Goal: Task Accomplishment & Management: Complete application form

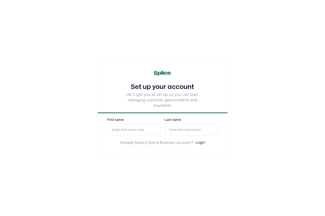
click at [120, 128] on input "First name" at bounding box center [133, 129] width 53 height 11
click at [172, 131] on input "Last name" at bounding box center [191, 129] width 53 height 11
click at [97, 114] on div "Set up your account Let's get you all set up so you can start managing customer…" at bounding box center [162, 108] width 130 height 92
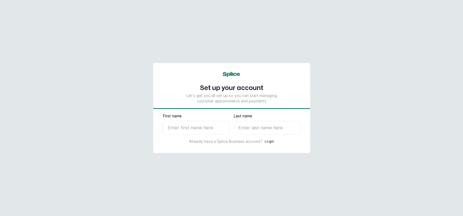
click at [451, 170] on main "Set up your account Let's get you all set up so you can start managing customer…" at bounding box center [231, 108] width 463 height 216
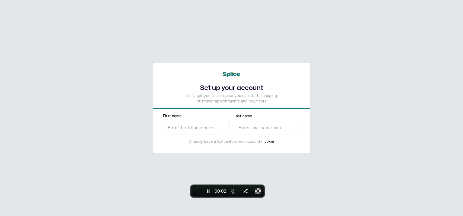
click at [196, 132] on input "First name" at bounding box center [196, 128] width 66 height 14
type input "Ese"
click at [267, 129] on input "Last name" at bounding box center [267, 128] width 66 height 14
type input "T"
select select "NG"
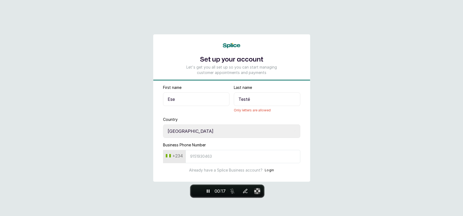
click at [236, 133] on select "Select country Nigeria Ghana" at bounding box center [231, 132] width 137 height 14
click at [261, 100] on input "Testé" at bounding box center [267, 99] width 66 height 14
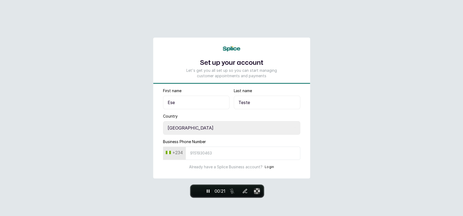
type input "Teste"
click at [198, 129] on select "Select country Nigeria Ghana" at bounding box center [231, 128] width 137 height 14
click at [207, 153] on input "Business Phone Number" at bounding box center [243, 153] width 115 height 13
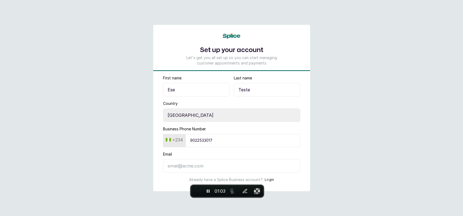
type input "9022533017"
click at [196, 164] on input "Email" at bounding box center [231, 166] width 137 height 14
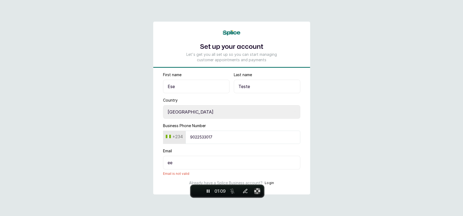
type input "e"
click at [282, 161] on input "Email" at bounding box center [231, 163] width 137 height 14
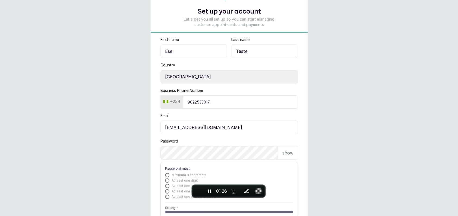
scroll to position [65, 0]
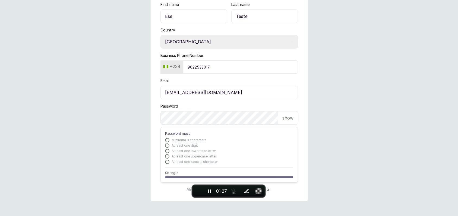
type input "eseoghene.newsletter@gmail.com"
click at [339, 118] on main "Set up your account Let's get you all set up so you can start managing customer…" at bounding box center [229, 76] width 458 height 282
click at [331, 115] on main "Set up your account Let's get you all set up so you can start managing customer…" at bounding box center [229, 76] width 458 height 282
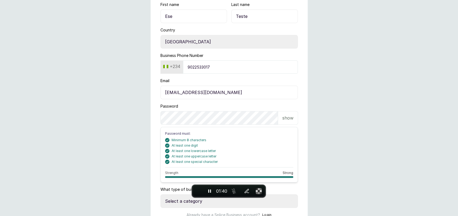
scroll to position [90, 0]
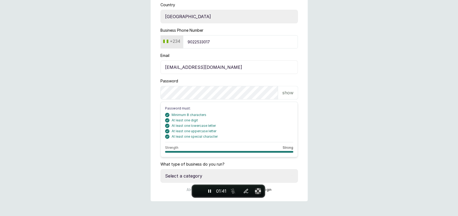
click at [146, 172] on main "Set up your account Let's get you all set up so you can start managing customer…" at bounding box center [229, 64] width 458 height 308
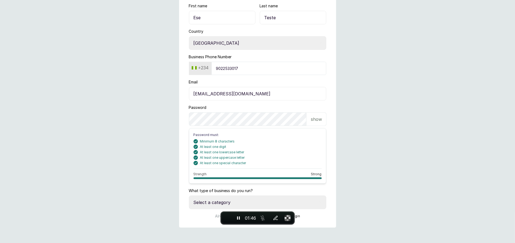
click at [208, 201] on select "Select a category I have more than one location I manage a team of beauty profe…" at bounding box center [257, 203] width 137 height 14
select select "more_than_one_location"
click at [189, 196] on select "Select a category I have more than one location I manage a team of beauty profe…" at bounding box center [257, 203] width 137 height 14
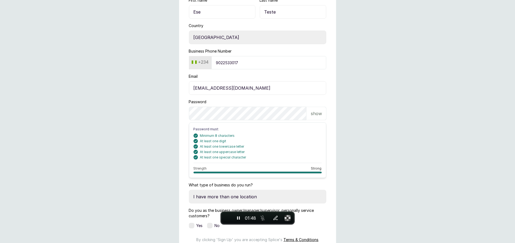
scroll to position [124, 0]
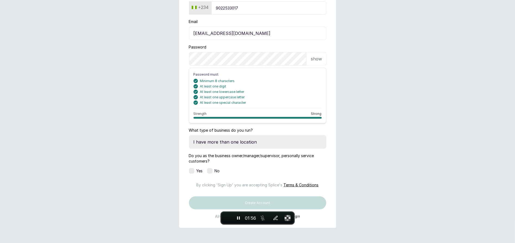
click at [193, 169] on label at bounding box center [191, 170] width 5 height 5
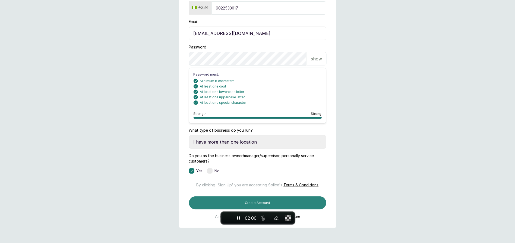
click at [200, 210] on button "Create Account" at bounding box center [257, 203] width 137 height 13
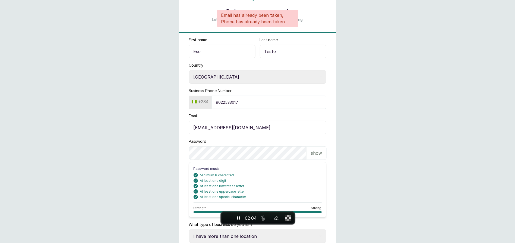
scroll to position [43, 0]
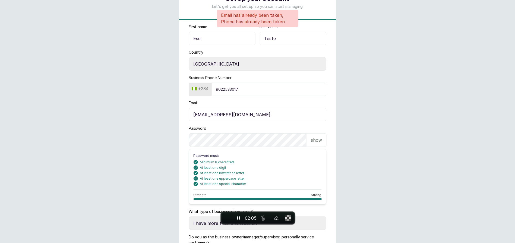
click at [234, 92] on input "9022533017" at bounding box center [268, 89] width 115 height 13
type input "9"
type input "8"
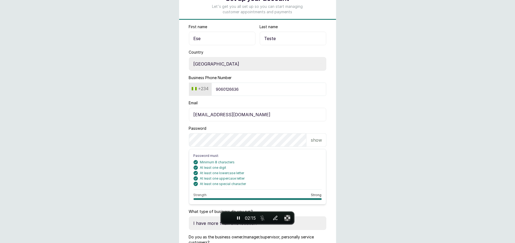
type input "9060126636"
click at [229, 122] on form "First name Ese Last name Teste Country Select country Nigeria Ghana Business Ph…" at bounding box center [257, 162] width 157 height 277
click at [229, 108] on input "eseoghene.newsletter@gmail.com" at bounding box center [257, 115] width 137 height 14
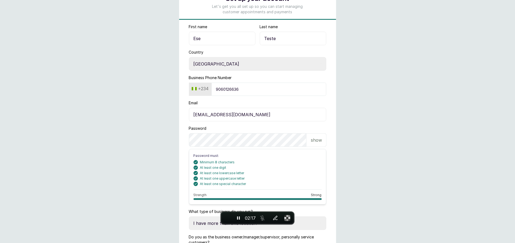
click at [228, 114] on input "eseoghene.newsletter@gmail.com" at bounding box center [257, 115] width 137 height 14
click at [208, 116] on input "eefekodo03@gmail.com" at bounding box center [257, 115] width 137 height 14
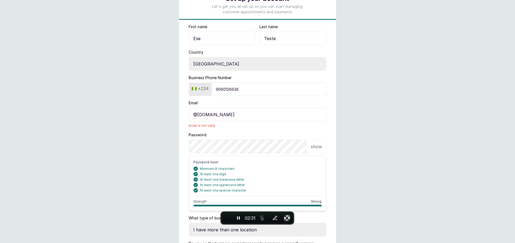
click at [355, 189] on main "Set up your account Let's get you all set up so you can start managing customer…" at bounding box center [257, 144] width 515 height 375
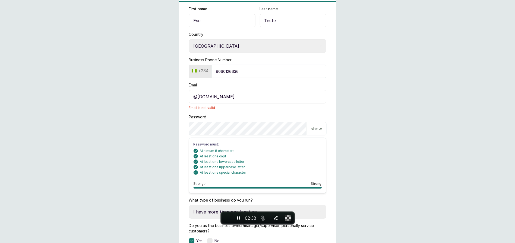
scroll to position [62, 0]
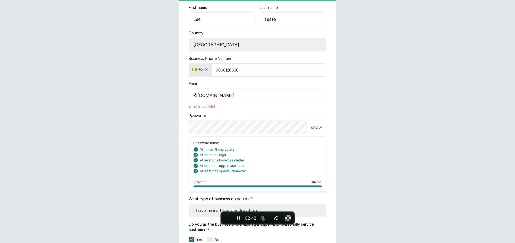
click at [194, 95] on input "@gmail.com" at bounding box center [257, 96] width 137 height 14
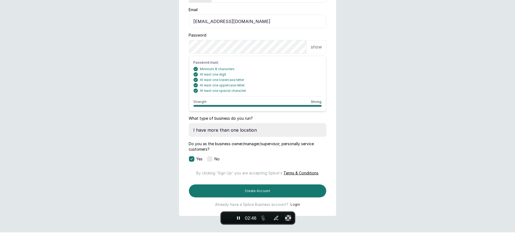
scroll to position [143, 0]
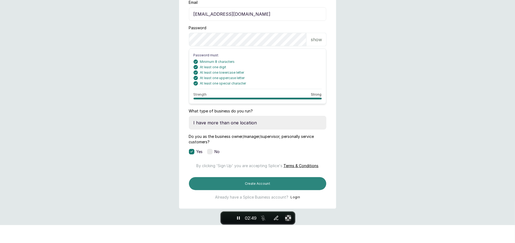
type input "eseefekodo025@gmail.com"
click at [204, 190] on button "Create Account" at bounding box center [257, 183] width 137 height 13
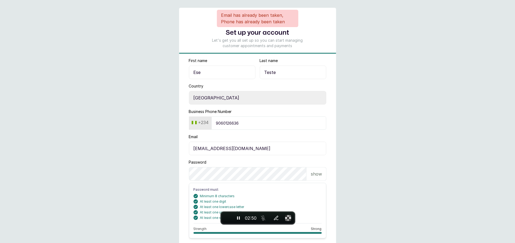
scroll to position [8, 0]
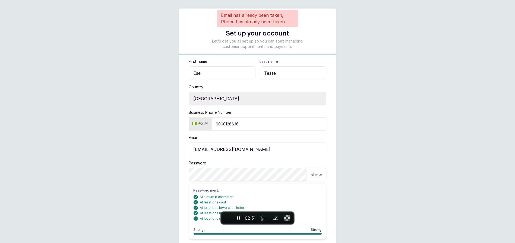
click at [255, 123] on input "9060126636" at bounding box center [268, 123] width 115 height 13
click at [241, 123] on input "9060126636" at bounding box center [268, 123] width 115 height 13
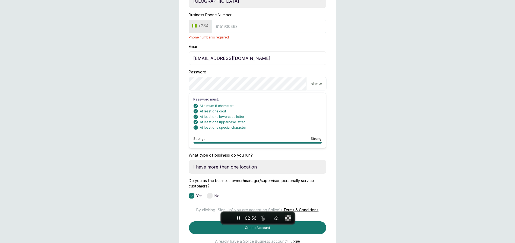
scroll to position [150, 0]
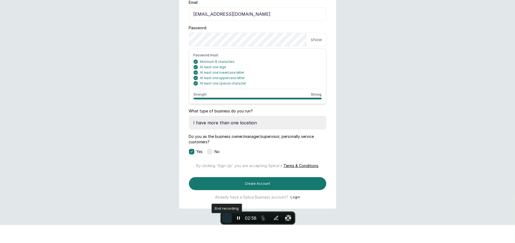
click at [227, 216] on span "End recording" at bounding box center [227, 218] width 0 height 0
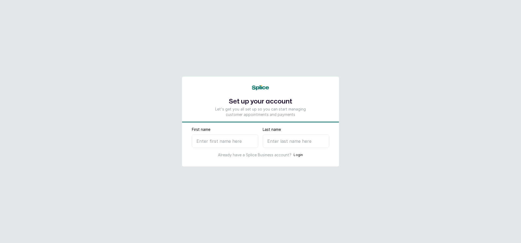
click at [245, 142] on input "First name" at bounding box center [225, 142] width 66 height 14
type input "Ese"
type input "T"
select select "NG"
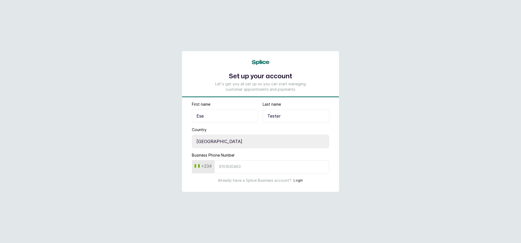
type input "Tester"
click at [231, 177] on form "First name Ese Last name Tester Country Select country Nigeria Ghana Business P…" at bounding box center [260, 143] width 157 height 82
click at [230, 170] on input "Business Phone Number" at bounding box center [271, 166] width 115 height 13
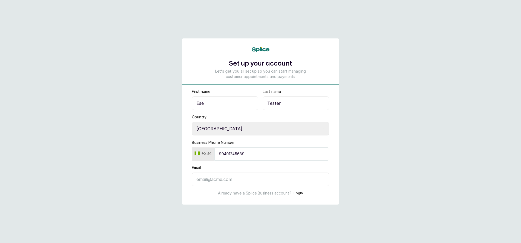
type input "90401245689"
click at [208, 181] on input "Email" at bounding box center [260, 180] width 137 height 14
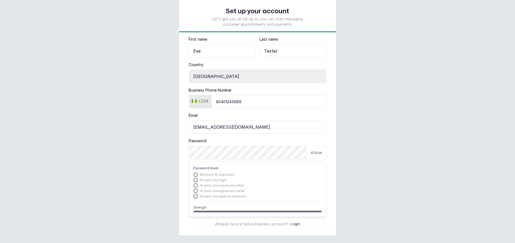
scroll to position [38, 0]
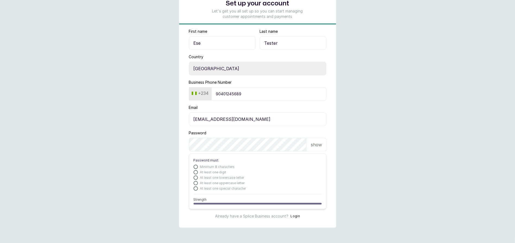
type input "ops+05@withsplice.com"
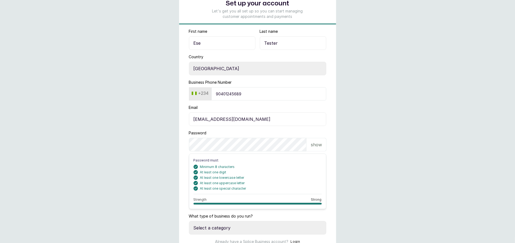
scroll to position [63, 0]
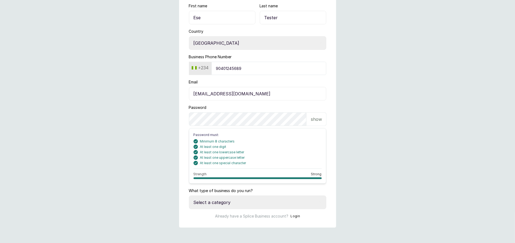
click at [213, 202] on select "Select a category I have more than one location I manage a team of beauty profe…" at bounding box center [257, 203] width 137 height 14
select select "more_than_one_location"
click at [189, 196] on select "Select a category I have more than one location I manage a team of beauty profe…" at bounding box center [257, 203] width 137 height 14
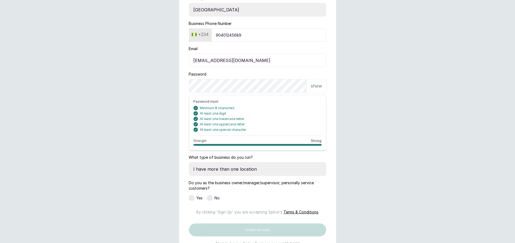
scroll to position [111, 0]
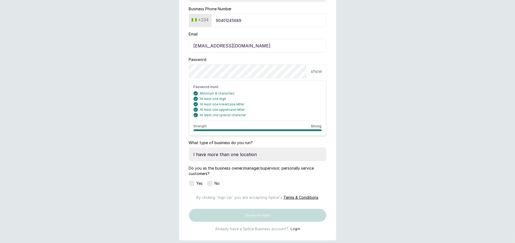
click at [189, 181] on div "Yes" at bounding box center [196, 183] width 14 height 5
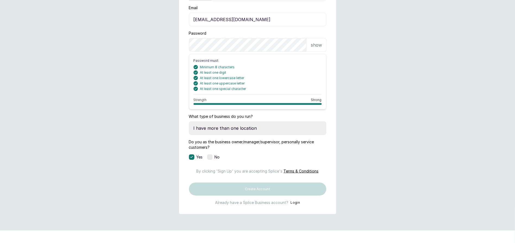
scroll to position [143, 0]
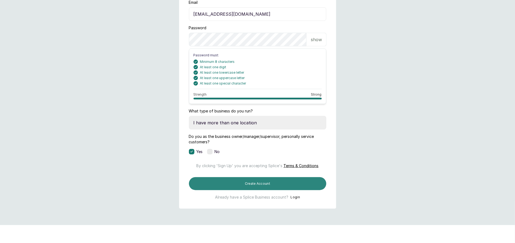
click at [222, 190] on button "Create Account" at bounding box center [257, 183] width 137 height 13
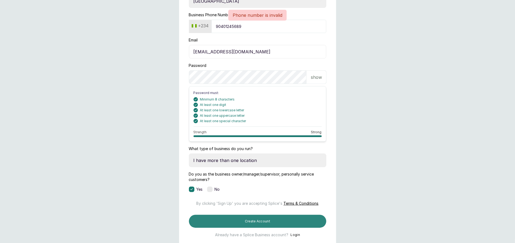
scroll to position [88, 0]
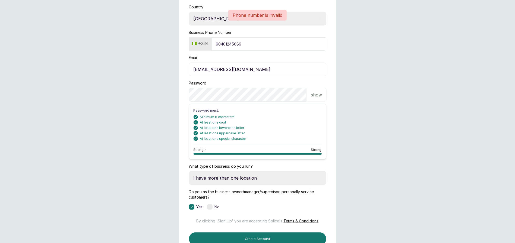
click at [233, 42] on input "90401245689" at bounding box center [268, 43] width 115 height 13
click at [223, 44] on input "90401245689" at bounding box center [268, 43] width 115 height 13
click at [231, 43] on input "90401245689" at bounding box center [268, 43] width 115 height 13
click at [244, 44] on input "90401245689" at bounding box center [268, 43] width 115 height 13
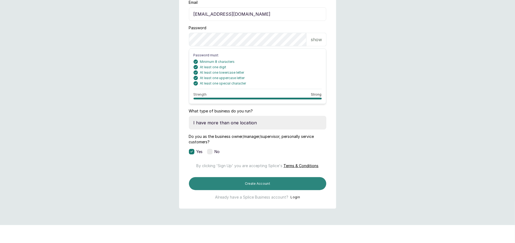
type input "9040124568"
click at [230, 190] on button "Create Account" at bounding box center [257, 183] width 137 height 13
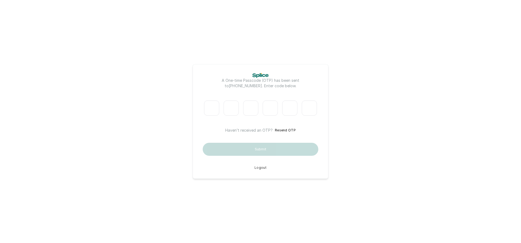
click at [327, 90] on div "A One-time Passcode (OTP) has been sent to +2349040124568 . Enter code below. H…" at bounding box center [261, 121] width 136 height 115
click at [213, 105] on input "Please enter verification code. Digit 1" at bounding box center [211, 108] width 15 height 15
type input "1"
type input "2"
type input "3"
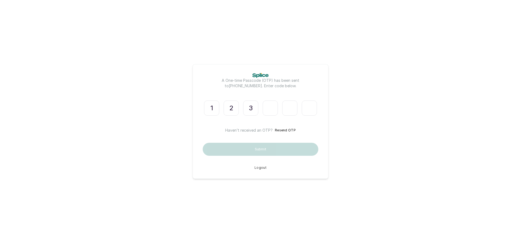
type input "4"
type input "5"
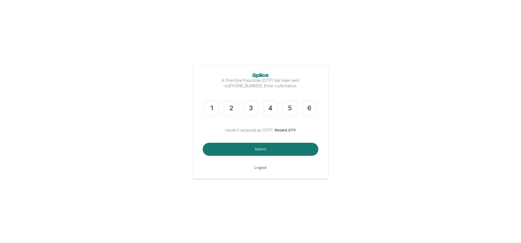
type input "6"
click at [203, 148] on button "Submit" at bounding box center [261, 149] width 116 height 13
click at [286, 129] on button "Resend OTP" at bounding box center [285, 130] width 21 height 5
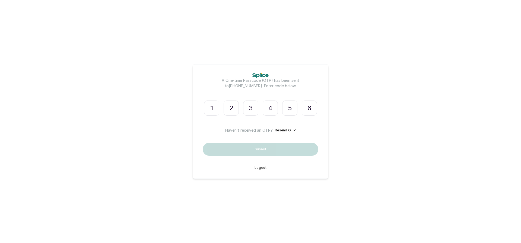
click at [240, 116] on div "2" at bounding box center [231, 108] width 20 height 20
click at [206, 108] on input "1" at bounding box center [211, 108] width 15 height 15
type input "2"
type input "3"
type input "4"
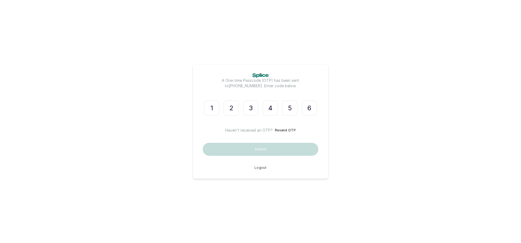
type input "5"
type input "6"
type input "3"
type input "4"
type input "5"
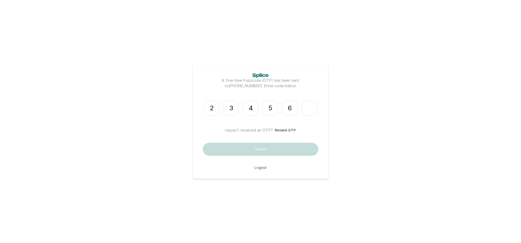
type input "6"
type input "4"
type input "5"
type input "6"
type input "5"
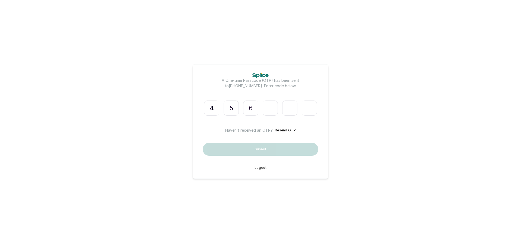
type input "6"
type input "0"
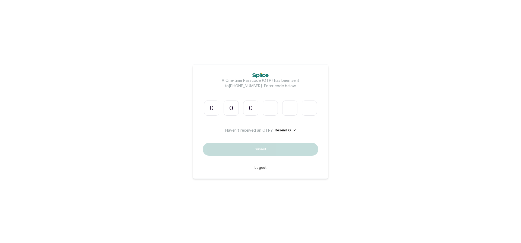
type input "0"
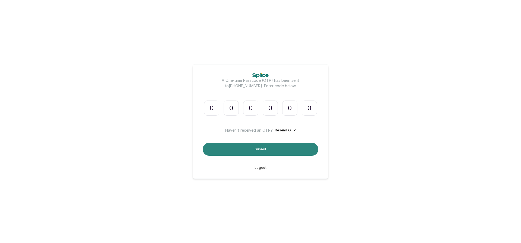
type input "0"
click at [277, 145] on button "Submit" at bounding box center [261, 149] width 116 height 13
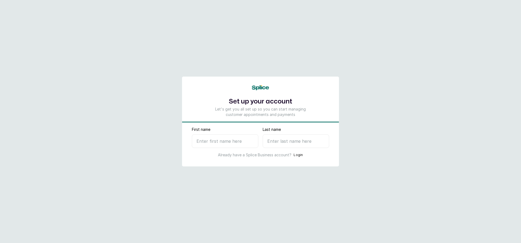
click at [205, 130] on label "First name" at bounding box center [201, 129] width 18 height 5
click at [205, 135] on input "First name" at bounding box center [225, 142] width 66 height 14
click at [205, 139] on input "First name" at bounding box center [225, 142] width 66 height 14
type input "Ese"
type input "E"
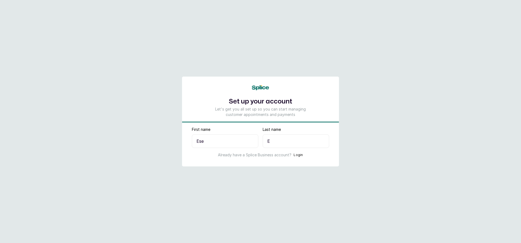
select select "NG"
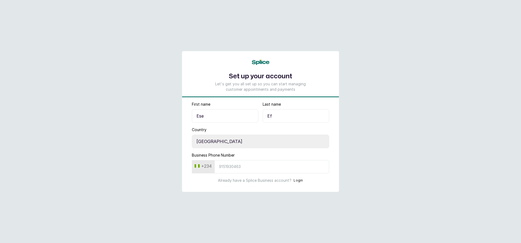
type input "Efe"
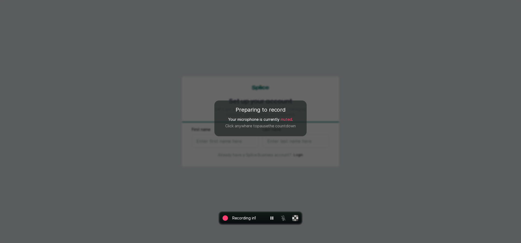
click at [197, 177] on div "Preparing to record Your microphone is currently muted . Click anywhere to paus…" at bounding box center [260, 121] width 521 height 243
click at [197, 177] on div "Preparing to record Your microphone is currently muted . Click anywhere to resu…" at bounding box center [260, 121] width 521 height 243
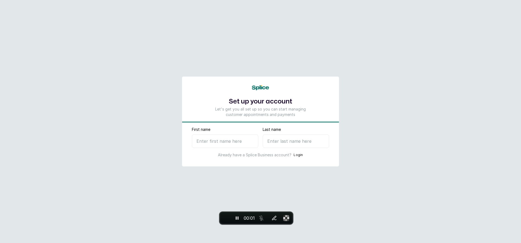
click at [211, 138] on input "First name" at bounding box center [225, 142] width 66 height 14
type input "Ese"
click at [276, 145] on input "Last name" at bounding box center [296, 142] width 66 height 14
type input "D"
select select "NG"
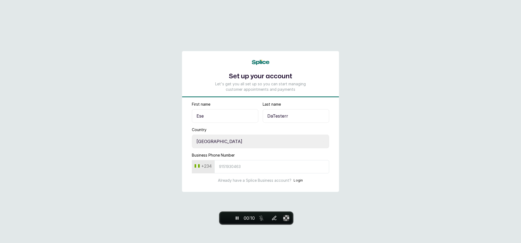
type input "DaTesterr"
click at [233, 167] on input "Business Phone Number" at bounding box center [271, 166] width 115 height 13
paste input "7064737967"
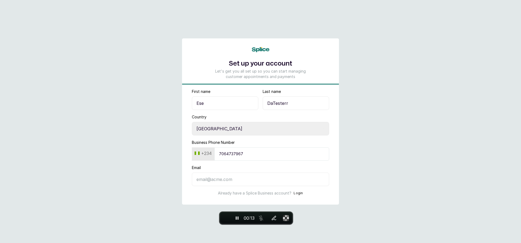
type input "7064737967"
click at [212, 183] on input "Email" at bounding box center [260, 180] width 137 height 14
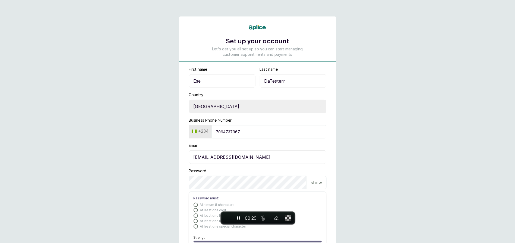
scroll to position [38, 0]
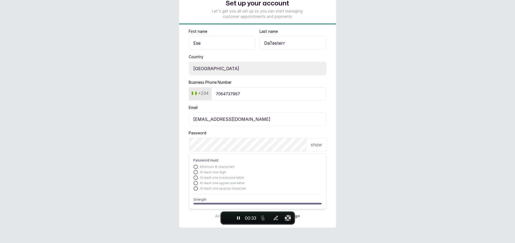
type input "ops+06@withsplice.com"
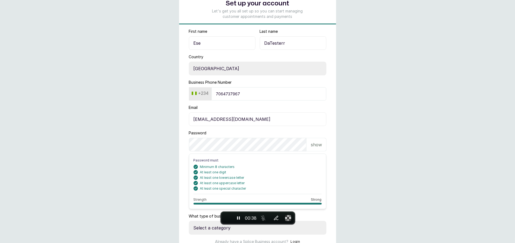
click at [377, 128] on main "Set up your account Let's get you all set up so you can start managing customer…" at bounding box center [257, 116] width 515 height 308
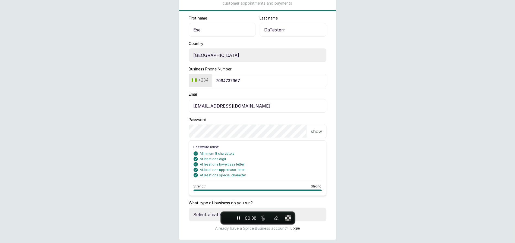
scroll to position [63, 0]
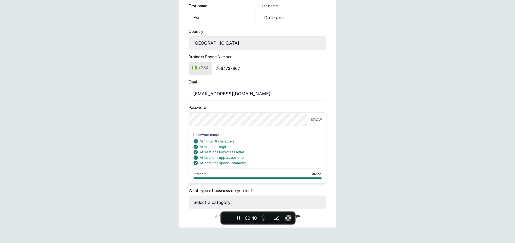
click at [198, 200] on select "Select a category I have more than one location I manage a team of beauty profe…" at bounding box center [257, 203] width 137 height 14
select select "more_than_one_location"
click at [189, 196] on select "Select a category I have more than one location I manage a team of beauty profe…" at bounding box center [257, 203] width 137 height 14
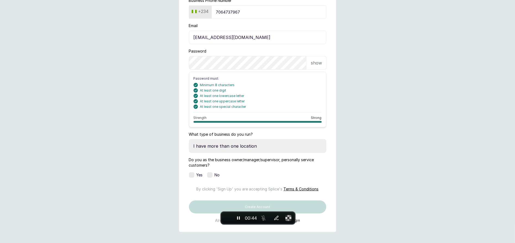
scroll to position [143, 0]
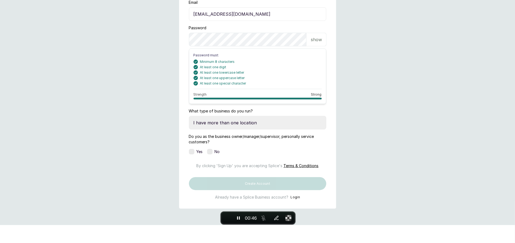
click at [192, 150] on label at bounding box center [191, 151] width 5 height 5
click at [231, 125] on select "Select a category I have more than one location I manage a team of beauty profe…" at bounding box center [257, 123] width 137 height 14
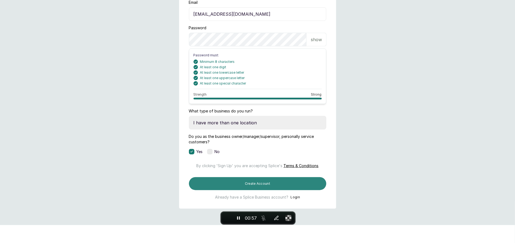
click at [211, 190] on button "Create Account" at bounding box center [257, 183] width 137 height 13
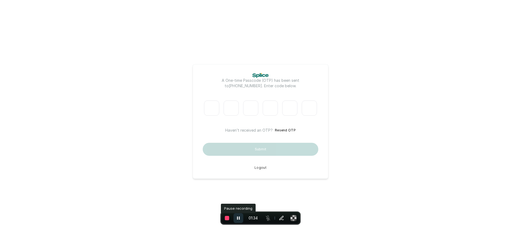
click at [239, 219] on icon "Pause recording" at bounding box center [238, 218] width 3 height 3
click at [261, 170] on button "Logout" at bounding box center [260, 168] width 12 height 4
click at [224, 93] on div "A One-time Passcode (OTP) has been sent to [PHONE_NUMBER] . Enter code below. H…" at bounding box center [261, 121] width 116 height 97
click at [278, 81] on p "A One-time Passcode (OTP) has been sent to [PHONE_NUMBER] . Enter code below." at bounding box center [260, 83] width 109 height 11
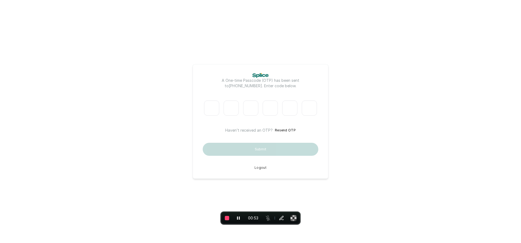
click at [222, 113] on div at bounding box center [231, 108] width 20 height 20
click at [215, 112] on input "Please enter verification code. Digit 1" at bounding box center [211, 108] width 15 height 15
type input "2"
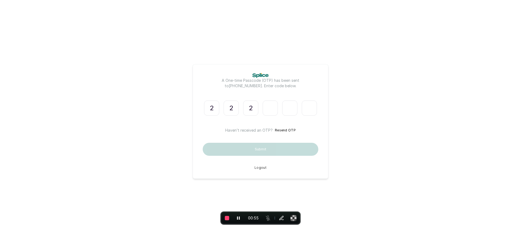
type input "1"
type input "3"
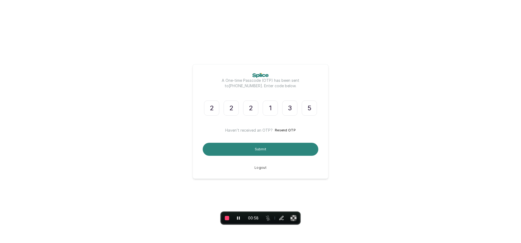
type input "5"
click at [233, 150] on button "Submit" at bounding box center [261, 149] width 116 height 13
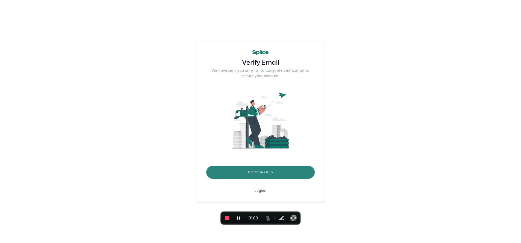
click at [239, 174] on button "Continue setup" at bounding box center [260, 172] width 109 height 13
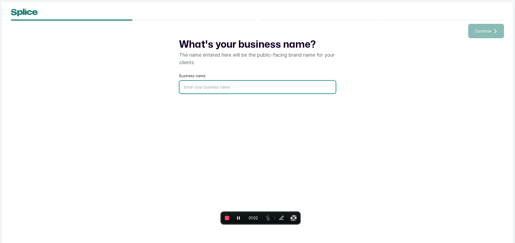
click at [201, 88] on input "text" at bounding box center [257, 87] width 156 height 13
type input "Test Nail Bar"
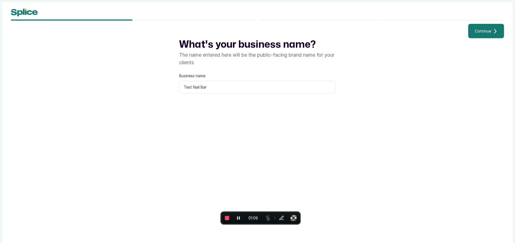
click at [485, 31] on span "Continue" at bounding box center [482, 31] width 16 height 6
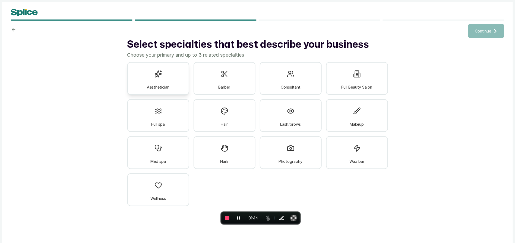
click at [178, 85] on div "Aesthetician" at bounding box center [158, 78] width 62 height 33
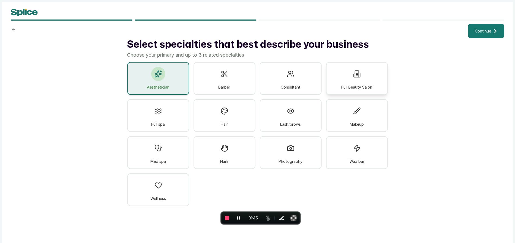
click at [352, 85] on span "Full Beauty Salon" at bounding box center [356, 87] width 31 height 6
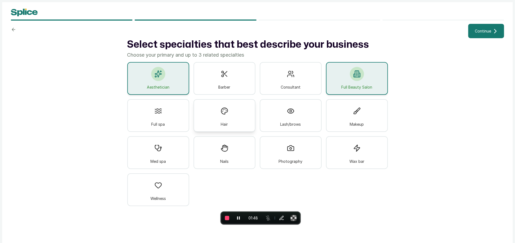
click at [209, 130] on div "Hair" at bounding box center [224, 115] width 62 height 33
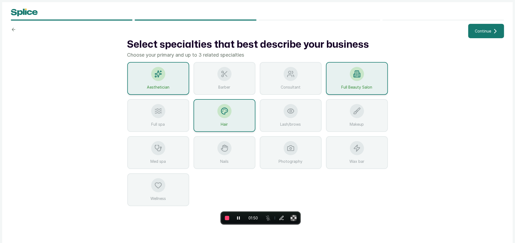
click at [174, 83] on div "Aesthetician" at bounding box center [158, 78] width 62 height 33
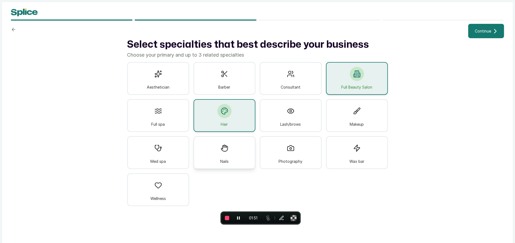
click at [218, 142] on div "Nails" at bounding box center [224, 152] width 62 height 33
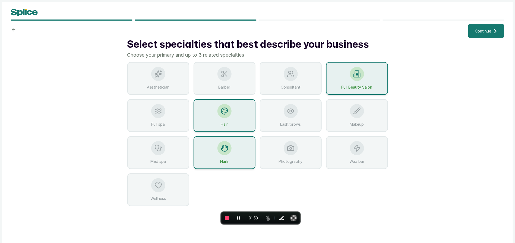
click at [482, 32] on span "Continue" at bounding box center [482, 31] width 16 height 6
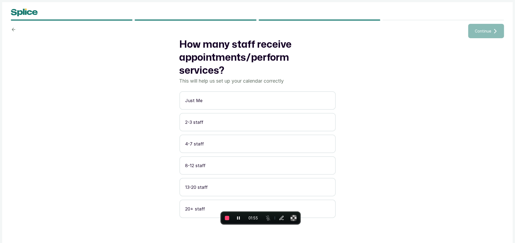
scroll to position [4, 0]
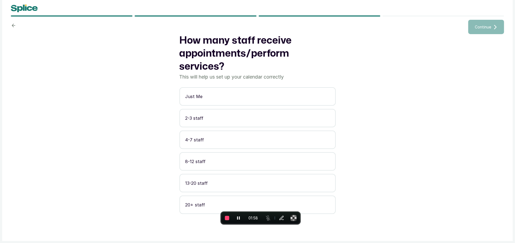
click at [224, 96] on p "Just Me" at bounding box center [257, 96] width 144 height 7
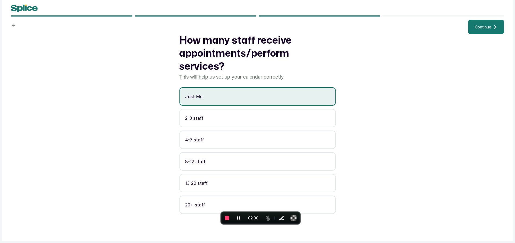
click at [473, 29] on button "Continue" at bounding box center [486, 27] width 36 height 14
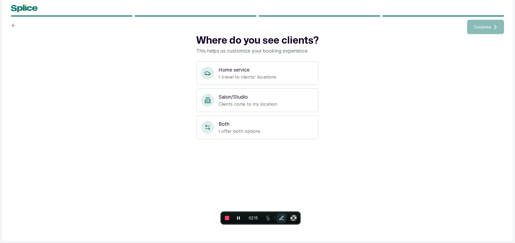
click at [281, 219] on icon "Annotate" at bounding box center [281, 218] width 4 height 4
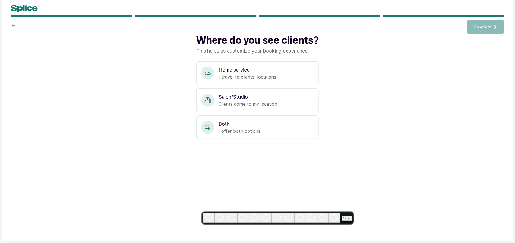
click at [0, 0] on div at bounding box center [0, 0] width 0 height 0
click at [342, 221] on button "Stop" at bounding box center [347, 218] width 11 height 5
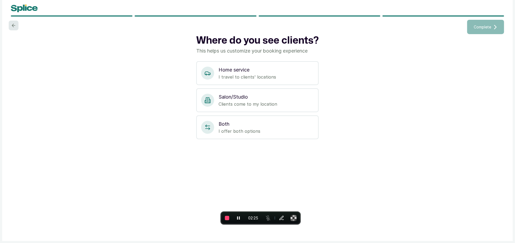
click at [15, 27] on icon at bounding box center [13, 25] width 5 height 5
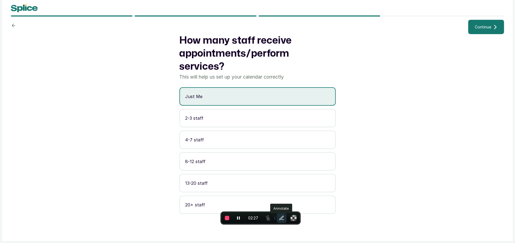
click at [279, 219] on icon "Annotate" at bounding box center [281, 218] width 4 height 4
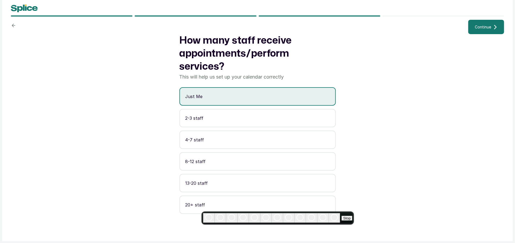
drag, startPoint x: 373, startPoint y: 108, endPoint x: 342, endPoint y: 98, distance: 32.1
click at [0, 0] on div at bounding box center [0, 0] width 0 height 0
click at [342, 218] on button "Stop" at bounding box center [347, 218] width 11 height 5
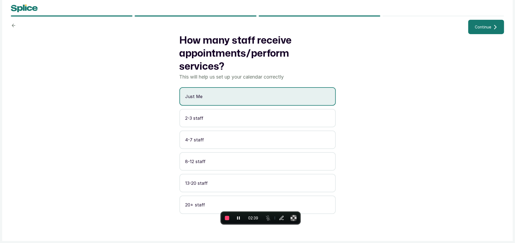
click at [483, 25] on span "Continue" at bounding box center [482, 27] width 16 height 6
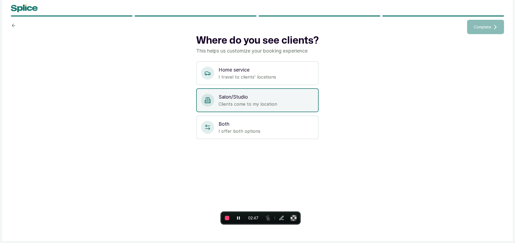
click at [276, 98] on p "Salon/Studio" at bounding box center [265, 97] width 95 height 8
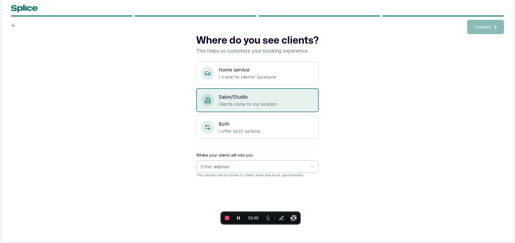
click at [257, 165] on div at bounding box center [252, 166] width 104 height 7
click at [248, 167] on div at bounding box center [252, 166] width 104 height 7
click at [234, 164] on div at bounding box center [252, 166] width 104 height 7
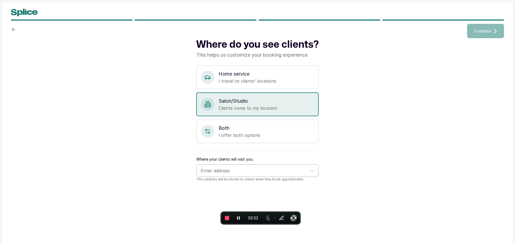
click at [238, 173] on div at bounding box center [252, 170] width 104 height 7
click at [255, 168] on div at bounding box center [252, 170] width 104 height 7
click at [301, 166] on div "Enter address" at bounding box center [252, 170] width 109 height 9
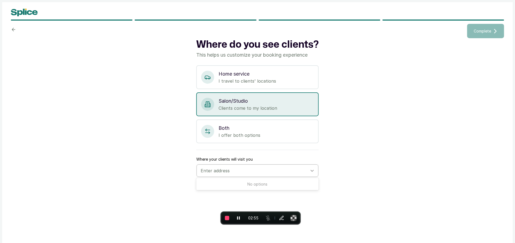
click at [308, 168] on div at bounding box center [312, 171] width 10 height 10
click at [279, 179] on div "No options" at bounding box center [257, 184] width 122 height 10
click at [353, 173] on div "Where do you see clients? This helps us customize your booking experience Home …" at bounding box center [257, 135] width 493 height 195
click at [253, 174] on div "Enter address" at bounding box center [252, 170] width 109 height 9
click at [360, 202] on div "Where do you see clients? This helps us customize your booking experience Home …" at bounding box center [257, 135] width 493 height 195
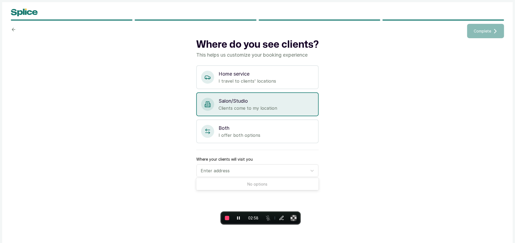
click at [360, 202] on div "Where do you see clients? This helps us customize your booking experience Home …" at bounding box center [257, 135] width 493 height 195
click at [283, 166] on div "Enter address" at bounding box center [252, 170] width 109 height 9
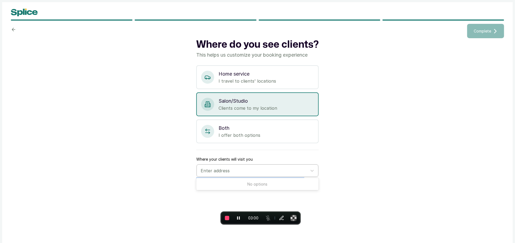
click at [283, 166] on div "Enter address" at bounding box center [252, 170] width 109 height 9
click at [338, 201] on div "Where do you see clients? This helps us customize your booking experience Home …" at bounding box center [257, 135] width 493 height 195
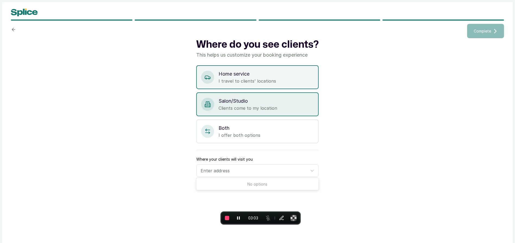
click at [292, 84] on p "I travel to clients' locations" at bounding box center [265, 81] width 95 height 7
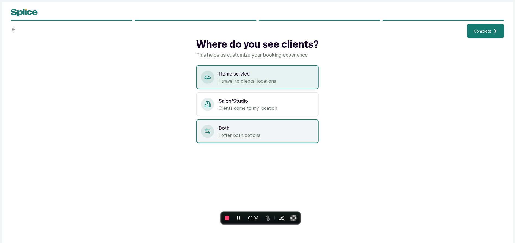
click at [258, 132] on p "I offer both options" at bounding box center [265, 135] width 95 height 7
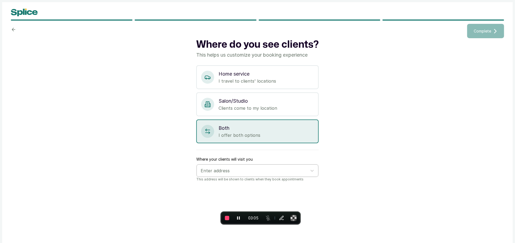
click at [235, 169] on div at bounding box center [252, 170] width 104 height 7
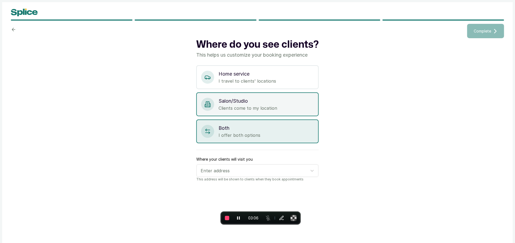
click at [247, 109] on p "Clients come to my location" at bounding box center [265, 108] width 95 height 7
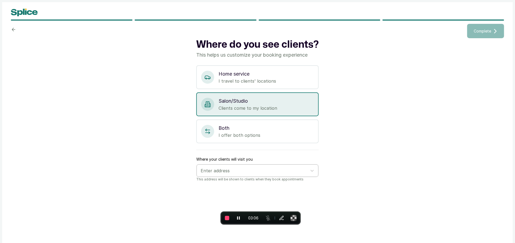
click at [221, 170] on div at bounding box center [252, 170] width 104 height 7
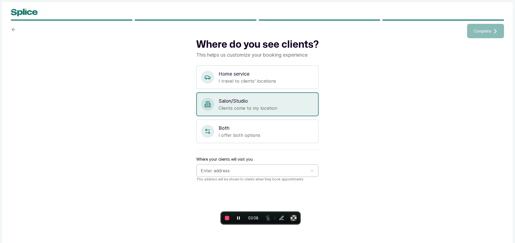
click at [213, 170] on div at bounding box center [252, 170] width 104 height 7
click at [224, 222] on button "End recording" at bounding box center [227, 218] width 10 height 10
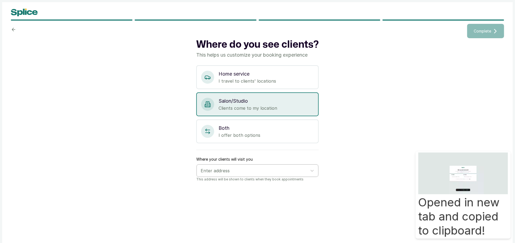
click at [206, 167] on div at bounding box center [252, 170] width 104 height 7
click at [213, 170] on div at bounding box center [252, 170] width 104 height 7
click at [175, 162] on div "Where do you see clients? This helps us customize your booking experience Home …" at bounding box center [257, 135] width 493 height 195
click at [216, 173] on div at bounding box center [252, 170] width 104 height 7
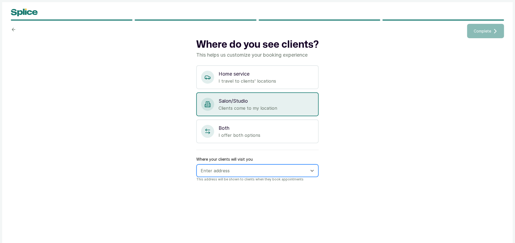
click at [216, 170] on div at bounding box center [252, 170] width 104 height 7
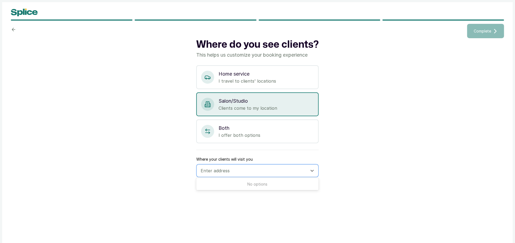
click at [154, 146] on div "Where do you see clients? This helps us customize your booking experience Home …" at bounding box center [257, 135] width 493 height 195
click at [213, 167] on div at bounding box center [252, 170] width 104 height 7
click at [164, 162] on div "Where do you see clients? This helps us customize your booking experience Home …" at bounding box center [257, 135] width 493 height 195
click at [15, 30] on icon at bounding box center [13, 29] width 5 height 5
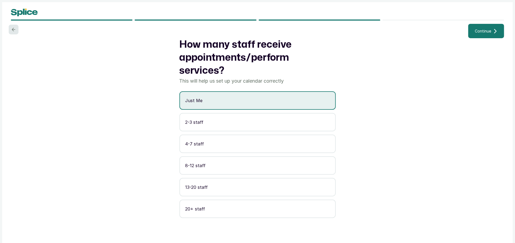
click at [15, 30] on icon at bounding box center [13, 29] width 5 height 5
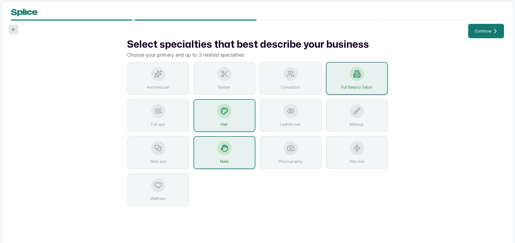
click at [15, 30] on icon at bounding box center [13, 29] width 5 height 5
click at [18, 30] on div "Continue" at bounding box center [260, 31] width 485 height 14
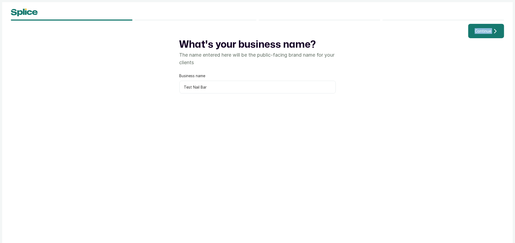
click at [15, 30] on div "Continue" at bounding box center [257, 31] width 493 height 14
click at [178, 70] on div "What's your business name? The name entered here will be the public-facing bran…" at bounding box center [257, 135] width 493 height 195
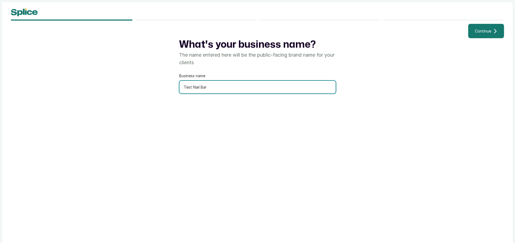
click at [229, 90] on input "Test Nail Bar" at bounding box center [257, 87] width 156 height 13
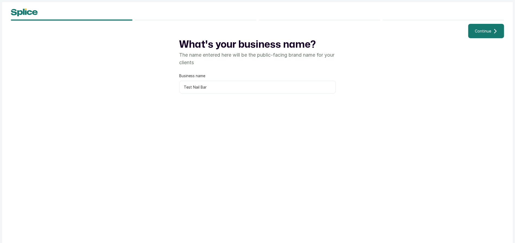
click at [483, 36] on button "Continue" at bounding box center [486, 31] width 36 height 14
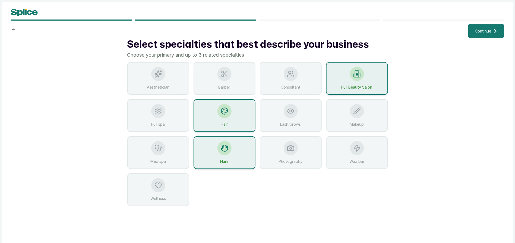
click at [483, 36] on button "Continue" at bounding box center [486, 31] width 36 height 14
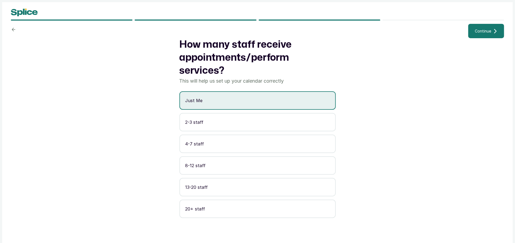
click at [483, 36] on button "Continue" at bounding box center [486, 31] width 36 height 14
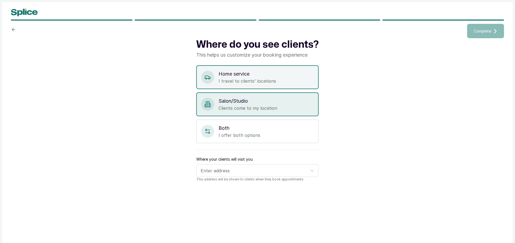
click at [301, 82] on p "I travel to clients' locations" at bounding box center [265, 81] width 95 height 7
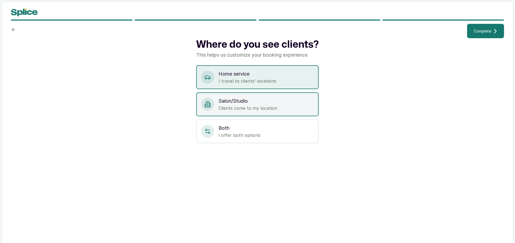
click at [252, 110] on p "Clients come to my location" at bounding box center [265, 108] width 95 height 7
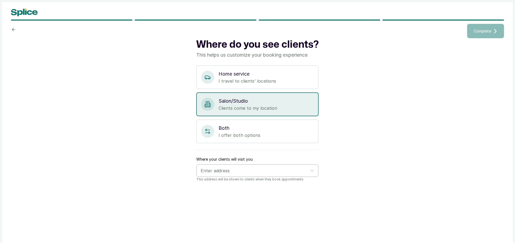
click at [240, 174] on div "Enter address" at bounding box center [257, 171] width 122 height 12
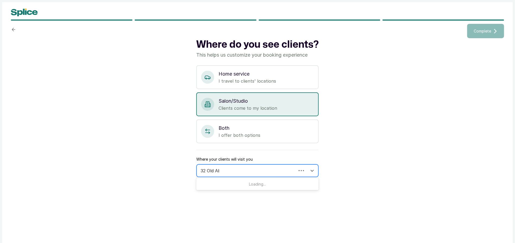
type input "32 Old Aba"
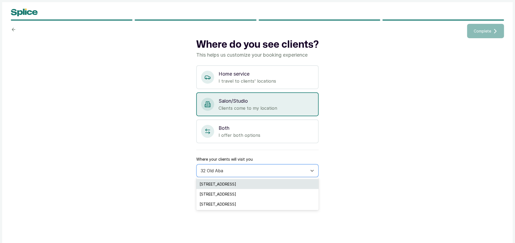
click at [243, 183] on div "32 Old Aba Road, beside Family Love FM, Port Harcourt, Nigeria" at bounding box center [257, 184] width 122 height 10
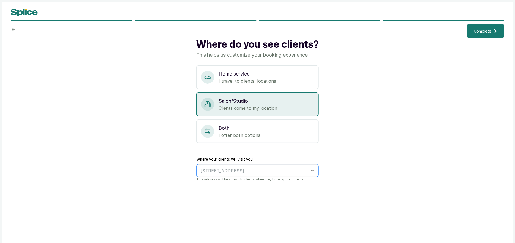
click at [485, 31] on span "Complete" at bounding box center [481, 31] width 17 height 6
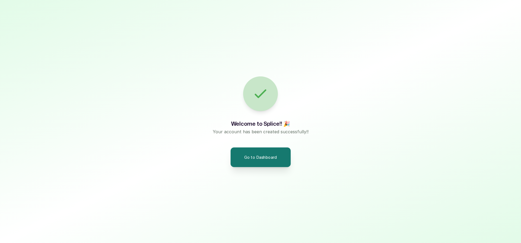
click at [274, 154] on button "Go to Dashboard" at bounding box center [260, 158] width 60 height 20
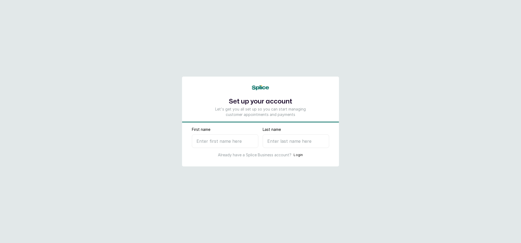
click at [213, 138] on input "First name" at bounding box center [225, 142] width 66 height 14
type input "ese"
click at [271, 145] on input "Last name" at bounding box center [296, 142] width 66 height 14
type input "e"
select select "NG"
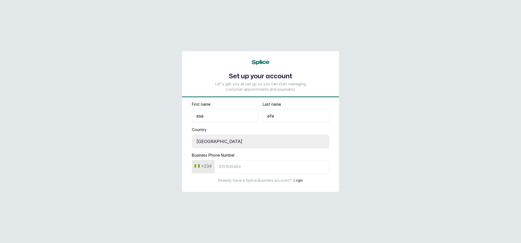
type input "efe"
click at [245, 162] on input "Business Phone Number" at bounding box center [271, 166] width 115 height 13
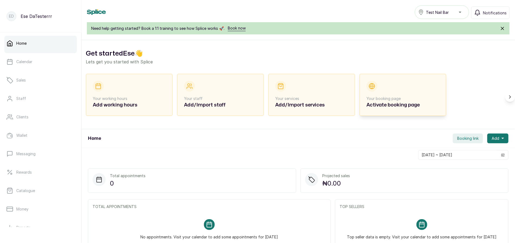
click at [397, 96] on p "Your booking page" at bounding box center [402, 98] width 73 height 5
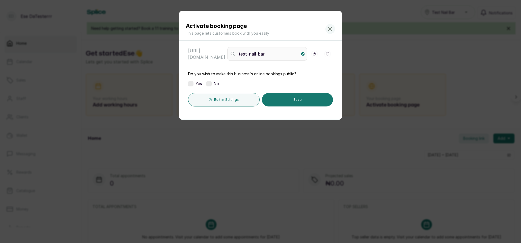
click at [192, 84] on label at bounding box center [190, 83] width 5 height 5
click at [288, 97] on button "Save" at bounding box center [297, 100] width 71 height 14
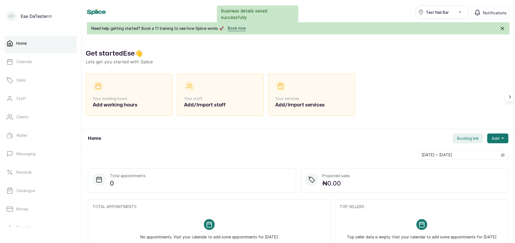
click at [234, 27] on link "Book now" at bounding box center [237, 28] width 18 height 6
click at [457, 139] on span "Booking link" at bounding box center [467, 138] width 21 height 5
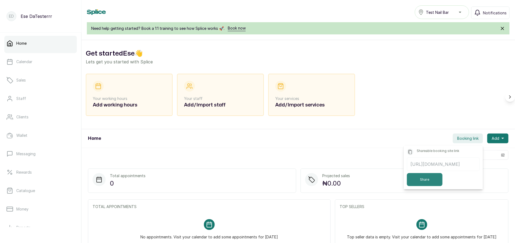
click at [425, 186] on button "Share" at bounding box center [425, 179] width 36 height 13
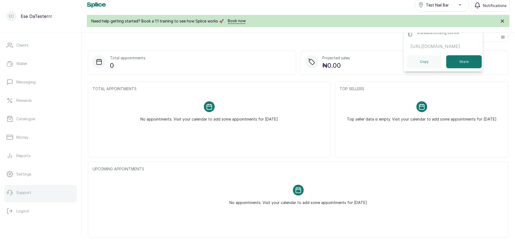
scroll to position [67, 0]
click at [17, 207] on p "Logout" at bounding box center [22, 208] width 13 height 5
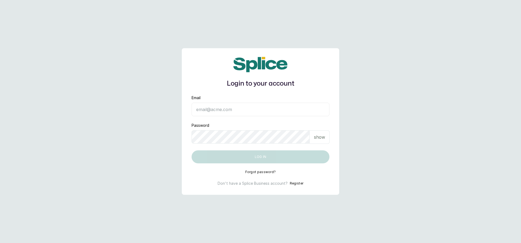
type input "[EMAIL_ADDRESS][DOMAIN_NAME]"
click at [262, 112] on input "[EMAIL_ADDRESS][DOMAIN_NAME]" at bounding box center [261, 110] width 138 height 14
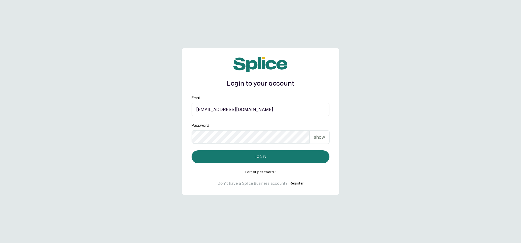
click at [210, 113] on input "layo@withsplice.com" at bounding box center [261, 110] width 138 height 14
click at [293, 185] on button "Register" at bounding box center [297, 183] width 14 height 5
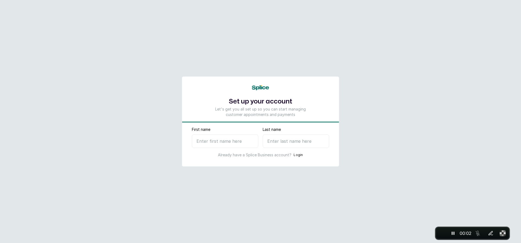
click at [205, 147] on input "First name" at bounding box center [225, 142] width 66 height 14
type input "Ese"
click at [294, 142] on input "Last name" at bounding box center [296, 142] width 66 height 14
type input "I"
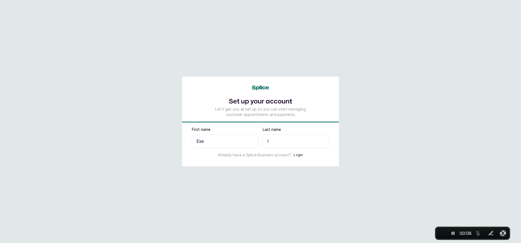
select select "NG"
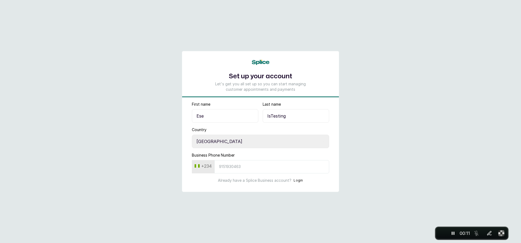
type input "IsTesting"
click at [267, 167] on input "Business Phone Number" at bounding box center [271, 166] width 115 height 13
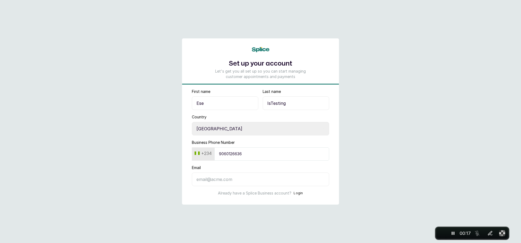
type input "9060126636"
click at [248, 181] on input "Email" at bounding box center [260, 180] width 137 height 14
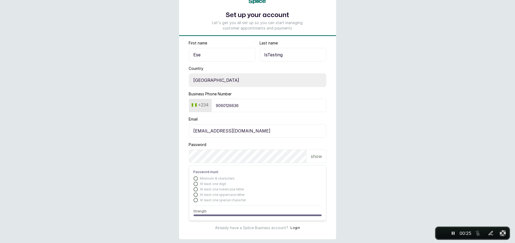
scroll to position [38, 0]
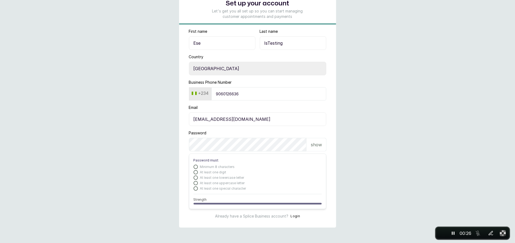
type input "ops+07@withsplice.com"
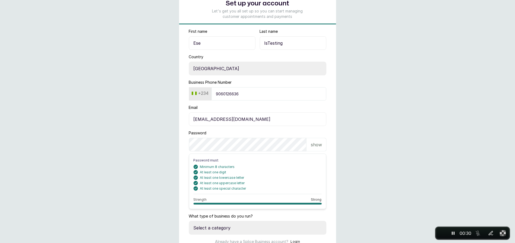
click at [130, 183] on main "Set up your account Let's get you all set up so you can start managing customer…" at bounding box center [257, 116] width 515 height 308
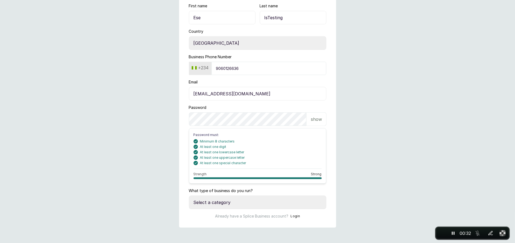
click at [208, 206] on select "Select a category I have more than one location I manage a team of beauty profe…" at bounding box center [257, 203] width 137 height 14
select select "independent_professional"
click at [189, 196] on select "Select a category I have more than one location I manage a team of beauty profe…" at bounding box center [257, 203] width 137 height 14
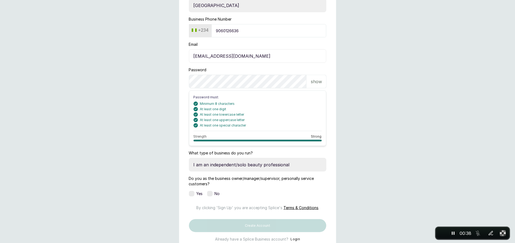
scroll to position [143, 0]
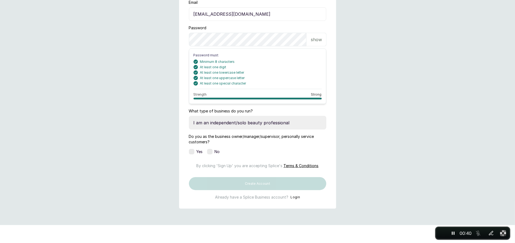
click at [191, 150] on label at bounding box center [191, 151] width 5 height 5
click at [210, 153] on label at bounding box center [209, 151] width 5 height 5
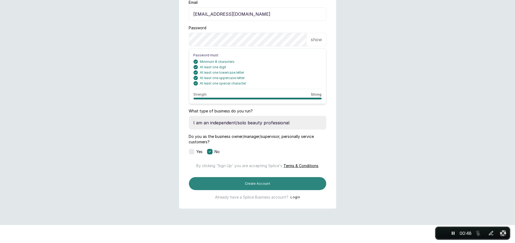
click at [297, 190] on button "Create Account" at bounding box center [257, 183] width 137 height 13
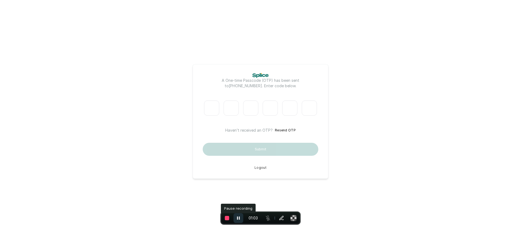
click at [239, 220] on icon "Pause recording" at bounding box center [238, 218] width 5 height 5
click at [239, 218] on icon "Resume recording" at bounding box center [238, 218] width 3 height 4
click at [211, 110] on input "Please enter verification code. Digit 1" at bounding box center [211, 108] width 15 height 15
type input "2"
type input "7"
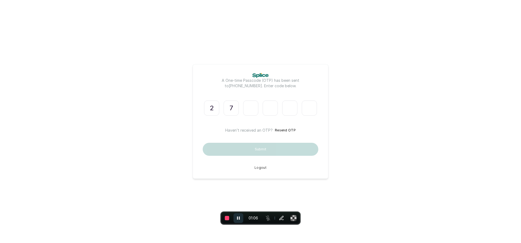
type input "0"
type input "8"
type input "3"
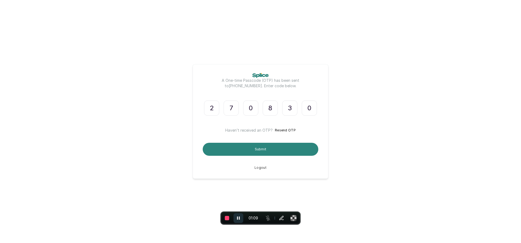
type input "0"
click at [258, 146] on button "Submit" at bounding box center [261, 149] width 116 height 13
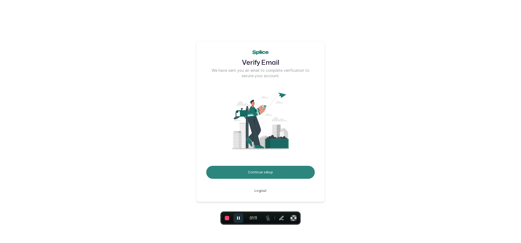
click at [273, 169] on button "Continue setup" at bounding box center [260, 172] width 109 height 13
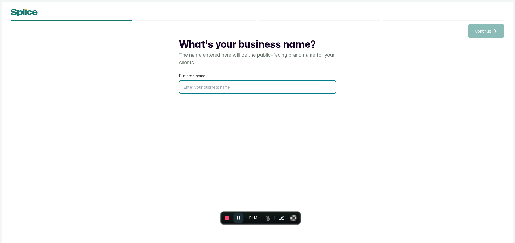
click at [211, 85] on input "text" at bounding box center [257, 87] width 156 height 13
type input "Test Spa Bar"
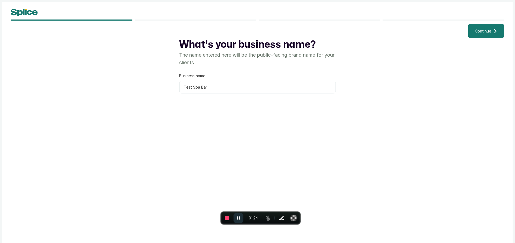
click at [479, 36] on button "Continue" at bounding box center [486, 31] width 36 height 14
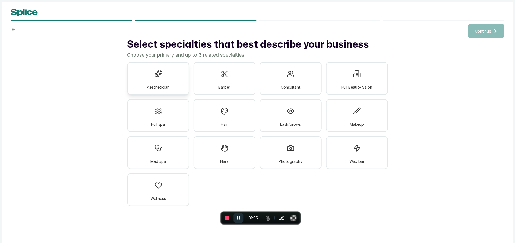
click at [166, 82] on div "Aesthetician" at bounding box center [158, 78] width 62 height 33
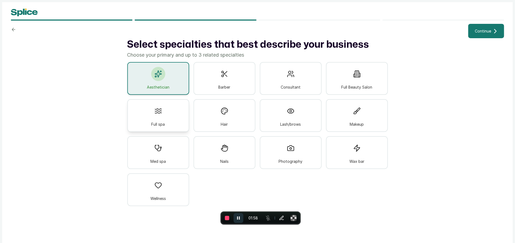
click at [171, 119] on div "Full spa" at bounding box center [158, 115] width 62 height 33
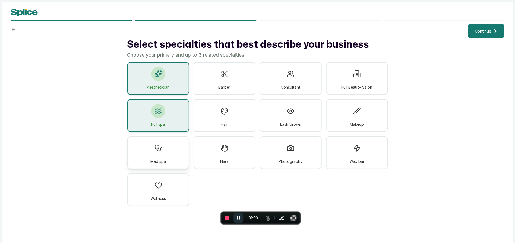
click at [165, 159] on span "Med spa" at bounding box center [157, 162] width 15 height 6
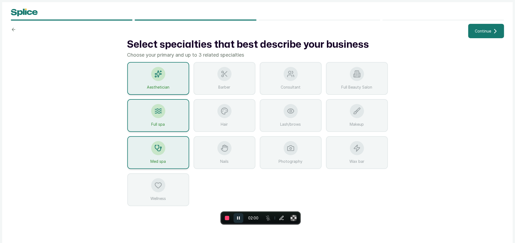
click at [480, 34] on button "Continue" at bounding box center [486, 31] width 36 height 14
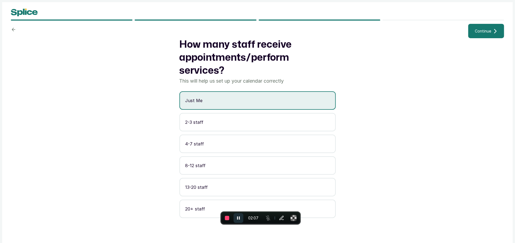
click at [476, 36] on button "Continue" at bounding box center [486, 31] width 36 height 14
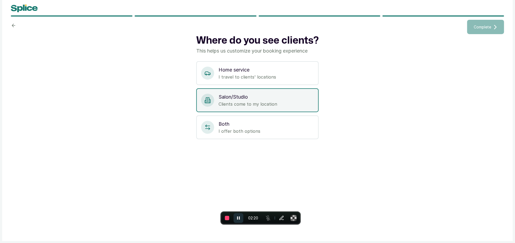
click at [229, 110] on div "Salon/Studio Clients come to my location" at bounding box center [257, 100] width 122 height 24
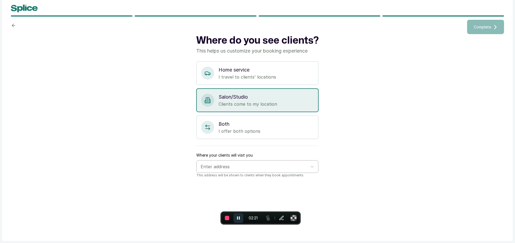
click at [216, 165] on div at bounding box center [252, 166] width 104 height 7
click at [233, 170] on div "Enter address" at bounding box center [252, 166] width 109 height 9
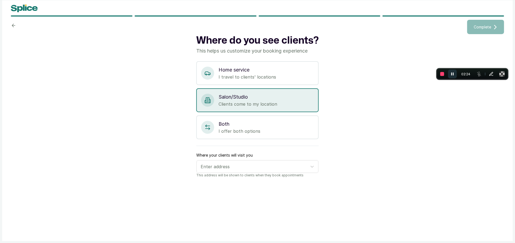
drag, startPoint x: 246, startPoint y: 219, endPoint x: 462, endPoint y: 73, distance: 260.4
click at [462, 73] on body "Complete Where do you see clients? This helps us customize your booking experie…" at bounding box center [257, 140] width 515 height 288
click at [272, 163] on div at bounding box center [252, 166] width 104 height 7
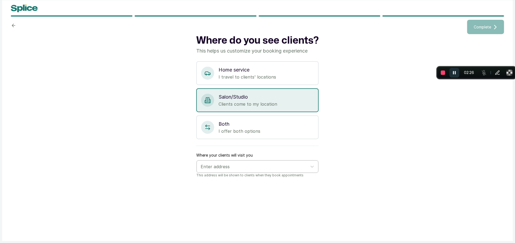
click at [250, 170] on div "Enter address" at bounding box center [252, 166] width 109 height 9
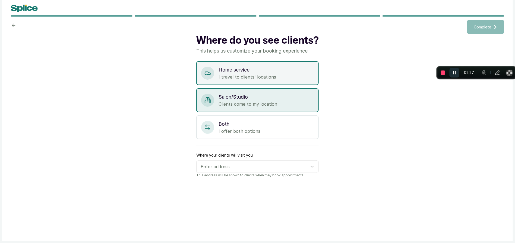
click at [262, 69] on p "Home service" at bounding box center [265, 70] width 95 height 8
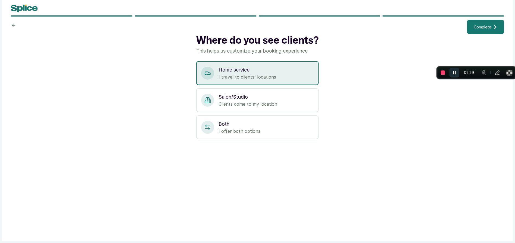
click at [488, 22] on button "Complete" at bounding box center [485, 27] width 37 height 14
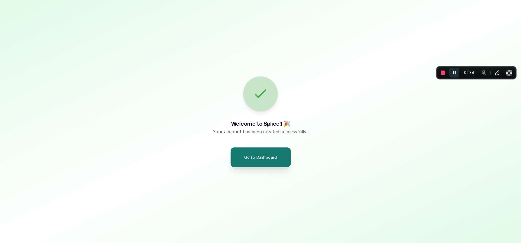
click at [266, 155] on button "Go to Dashboard" at bounding box center [260, 158] width 60 height 20
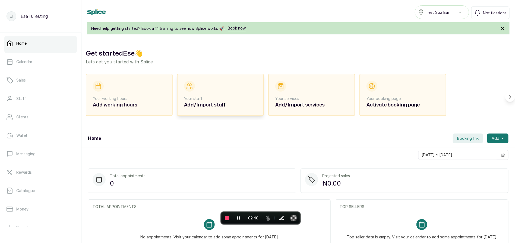
click at [187, 90] on div at bounding box center [189, 86] width 11 height 11
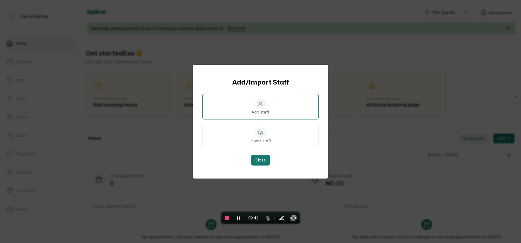
click at [250, 112] on div "Add staff" at bounding box center [260, 106] width 116 height 25
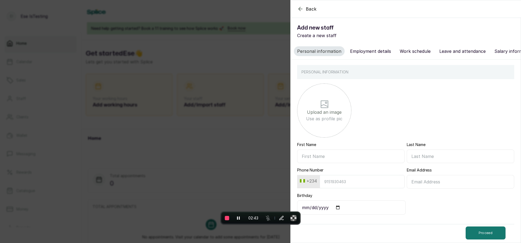
scroll to position [4, 0]
click at [316, 162] on input "First Name" at bounding box center [350, 157] width 107 height 14
type input "Ese"
click at [420, 152] on input "Last Name" at bounding box center [460, 157] width 107 height 14
type input "Staff"
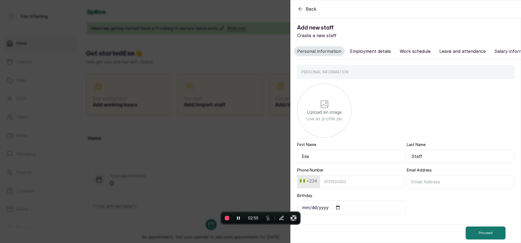
click at [344, 159] on input "Ese" at bounding box center [350, 157] width 107 height 14
type input "See"
click at [338, 208] on input "Birthday" at bounding box center [351, 208] width 109 height 14
type input "2025-09-26"
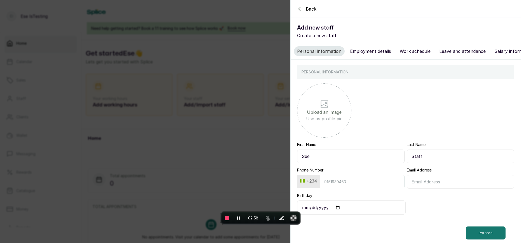
click at [379, 180] on input "Phone Number" at bounding box center [362, 181] width 85 height 13
type input "34567890"
click at [473, 237] on button "Proceed" at bounding box center [485, 233] width 40 height 13
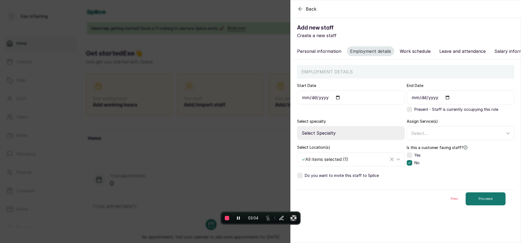
scroll to position [0, 0]
click at [407, 158] on label at bounding box center [409, 155] width 5 height 5
click at [472, 205] on button "Proceed" at bounding box center [485, 199] width 40 height 13
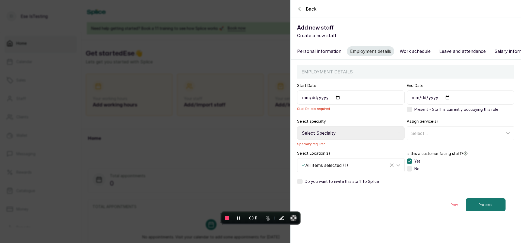
click at [341, 103] on input "Start Date" at bounding box center [350, 98] width 107 height 14
click at [339, 103] on input "Start Date" at bounding box center [350, 98] width 107 height 14
type input "2025-09-02"
click at [407, 112] on label at bounding box center [409, 109] width 5 height 5
click at [344, 139] on select "Select Specialty Accountant Admin Level 1 Admin Level 2 Aesthetic Nurse Aesthet…" at bounding box center [350, 133] width 107 height 14
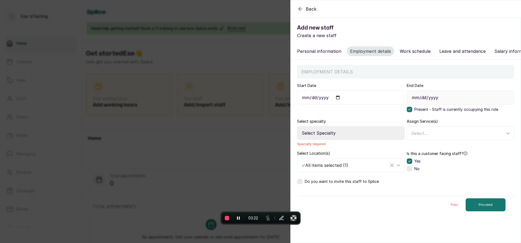
select select "spa_therapist"
click at [297, 132] on select "Select Specialty Accountant Admin Level 1 Admin Level 2 Aesthetic Nurse Aesthet…" at bounding box center [350, 133] width 107 height 14
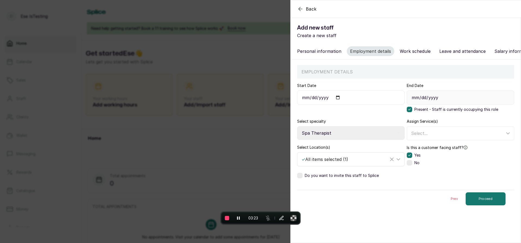
click at [316, 163] on div "✓ All items selected ( 1 )" at bounding box center [344, 159] width 87 height 7
click at [324, 163] on div "✓ All items selected ( 1 )" at bounding box center [344, 159] width 87 height 7
click at [438, 137] on div "Select..." at bounding box center [458, 133] width 94 height 7
click at [473, 197] on div "Prev Proceed" at bounding box center [405, 199] width 217 height 18
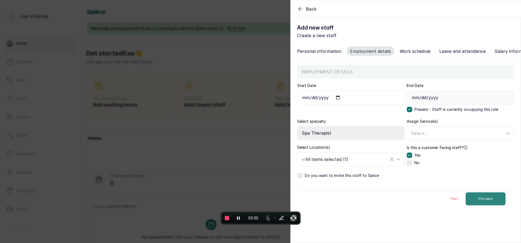
click at [473, 202] on button "Proceed" at bounding box center [485, 199] width 40 height 13
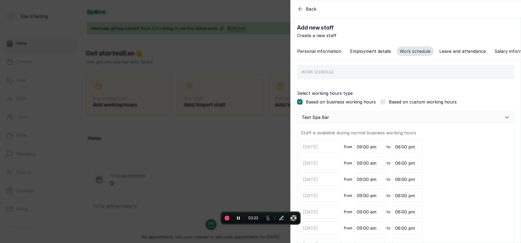
scroll to position [52, 0]
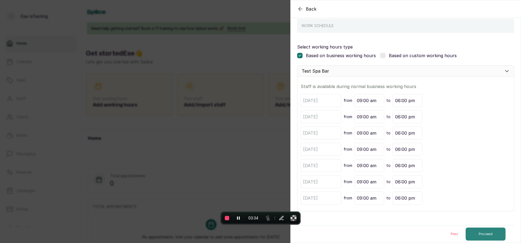
click at [476, 232] on button "Proceed" at bounding box center [485, 234] width 40 height 13
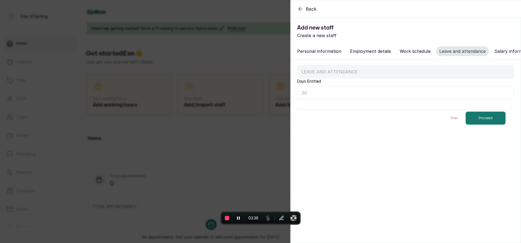
click at [464, 117] on div "Prev Proceed" at bounding box center [405, 118] width 217 height 18
click at [468, 120] on button "Proceed" at bounding box center [485, 118] width 40 height 13
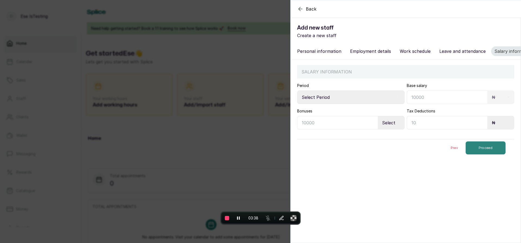
click at [473, 149] on button "Proceed" at bounding box center [485, 148] width 40 height 13
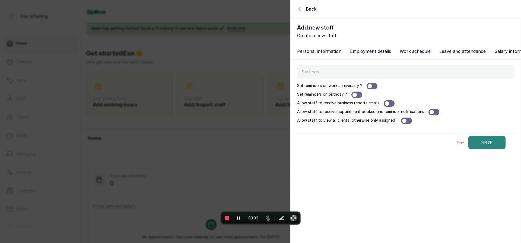
click at [475, 149] on button "FINISH" at bounding box center [486, 142] width 37 height 13
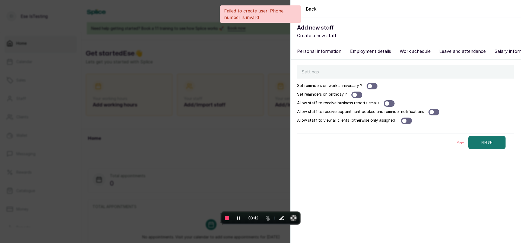
click at [315, 50] on button "Personal information" at bounding box center [319, 51] width 51 height 10
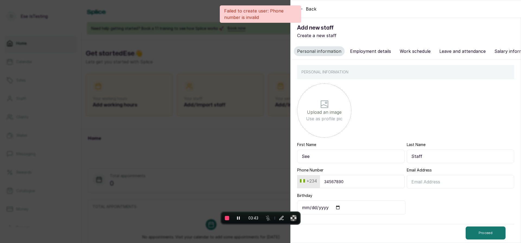
scroll to position [4, 0]
click at [337, 180] on input "34567890" at bounding box center [362, 181] width 85 height 13
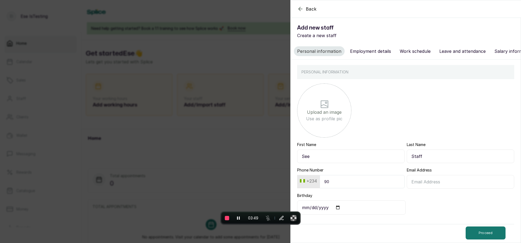
type input "9022533017"
click at [470, 232] on button "Proceed" at bounding box center [485, 233] width 40 height 13
select select "spa_therapist"
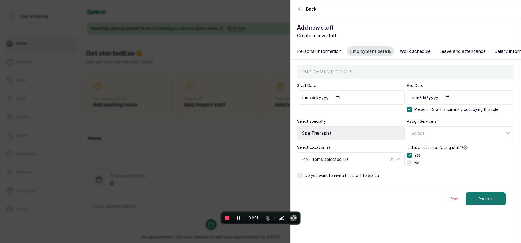
scroll to position [0, 0]
click at [473, 205] on button "Proceed" at bounding box center [485, 199] width 40 height 13
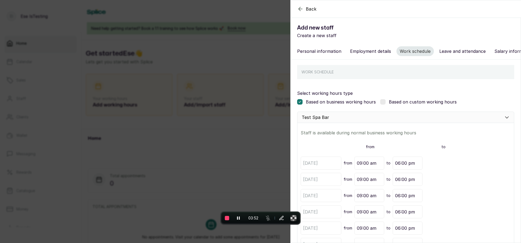
scroll to position [68, 0]
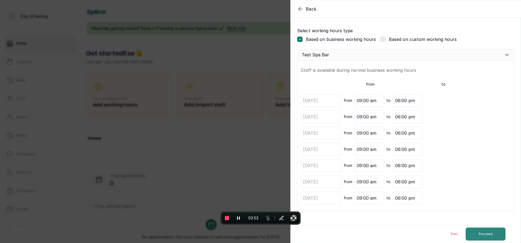
click at [477, 232] on button "Proceed" at bounding box center [485, 234] width 40 height 13
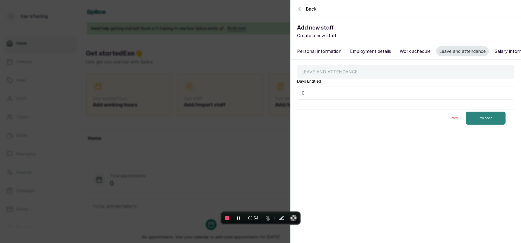
click at [481, 124] on button "Proceed" at bounding box center [485, 118] width 40 height 13
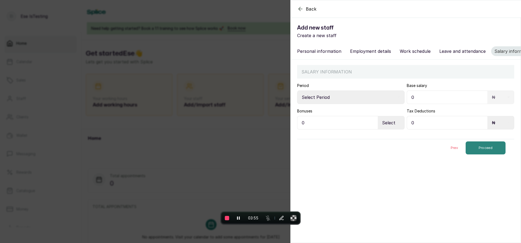
click at [482, 152] on button "Proceed" at bounding box center [485, 148] width 40 height 13
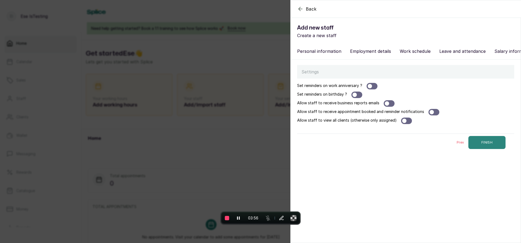
click at [482, 149] on button "FINISH" at bounding box center [486, 142] width 37 height 13
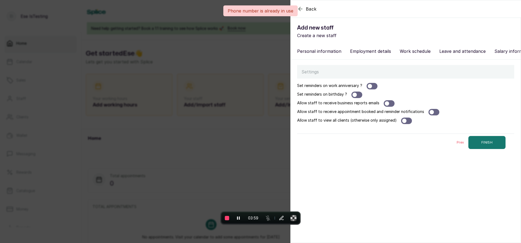
click at [263, 140] on div "Back Add new staff Create a new staff Personal information Employment details W…" at bounding box center [260, 121] width 521 height 243
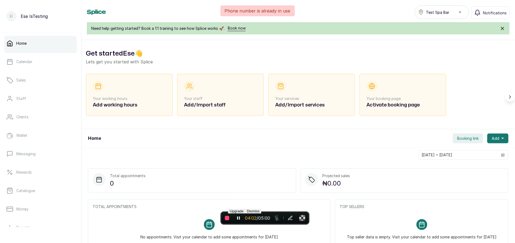
click at [259, 209] on span "Dismiss" at bounding box center [253, 211] width 13 height 4
click at [229, 217] on span "End recording" at bounding box center [227, 218] width 4 height 4
click at [240, 221] on icon "Pause recording" at bounding box center [238, 218] width 5 height 5
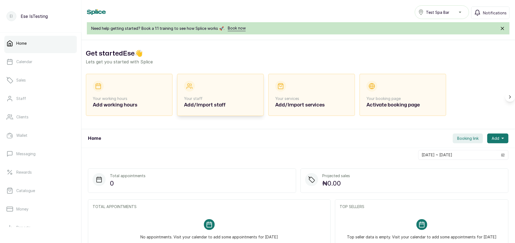
click at [179, 85] on div "Your staff Add/Import staff" at bounding box center [220, 95] width 87 height 42
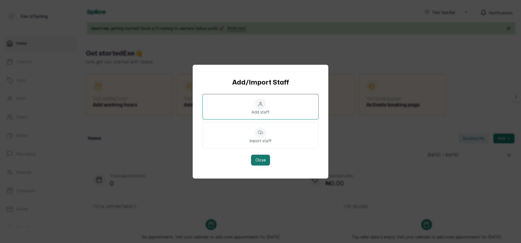
click at [239, 115] on div "Add staff" at bounding box center [260, 106] width 116 height 25
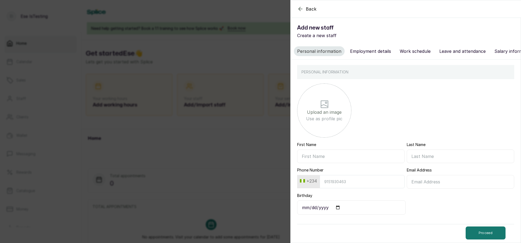
click at [266, 93] on div "Back Add new staff Create a new staff Personal information Employment details W…" at bounding box center [260, 121] width 521 height 243
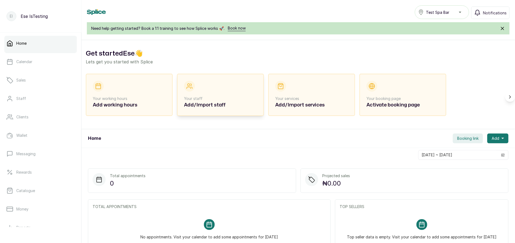
click at [179, 95] on div "Your staff Add/Import staff" at bounding box center [220, 95] width 87 height 42
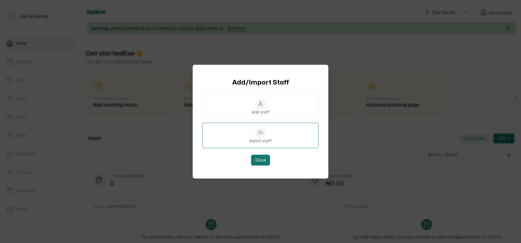
click at [245, 129] on div "Import staff" at bounding box center [260, 135] width 116 height 25
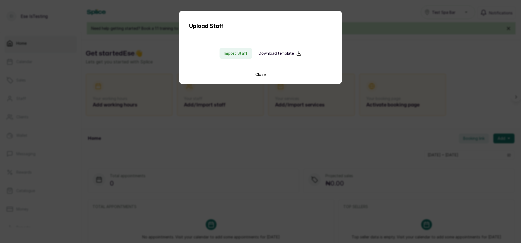
click at [275, 53] on p "Download template" at bounding box center [276, 53] width 35 height 5
click at [255, 72] on button "Close" at bounding box center [260, 74] width 11 height 5
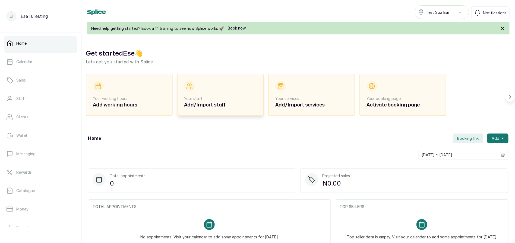
click at [193, 99] on p "Your staff" at bounding box center [220, 98] width 73 height 5
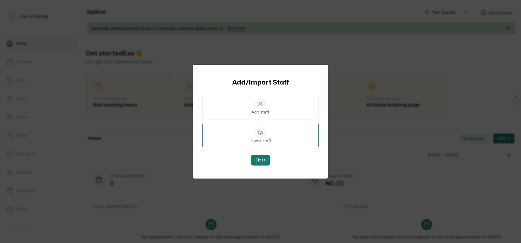
click at [257, 138] on div "Import staff" at bounding box center [260, 135] width 116 height 25
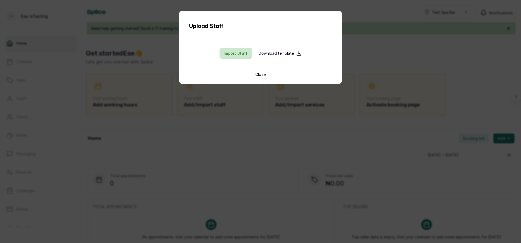
click at [236, 52] on input "file" at bounding box center [235, 53] width 35 height 11
click at [331, 163] on div "Upload Staff Import Staff Download template Close" at bounding box center [260, 121] width 521 height 243
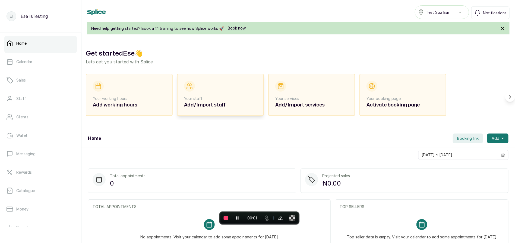
click at [200, 100] on p "Your staff" at bounding box center [220, 98] width 73 height 5
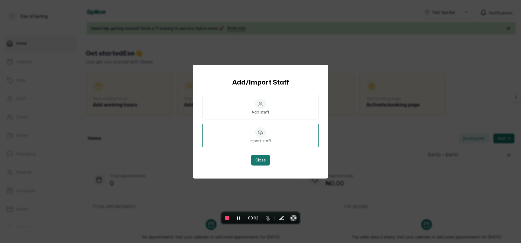
click at [249, 133] on div "Import staff" at bounding box center [260, 135] width 116 height 25
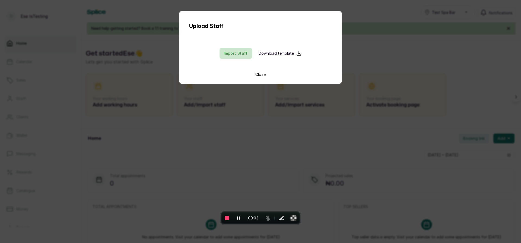
click at [241, 57] on input "file" at bounding box center [235, 53] width 35 height 11
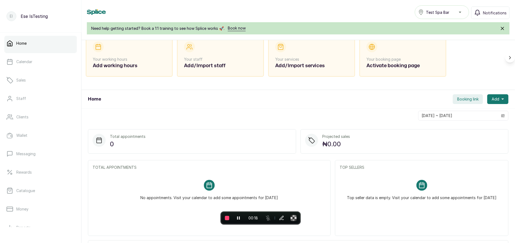
scroll to position [46, 0]
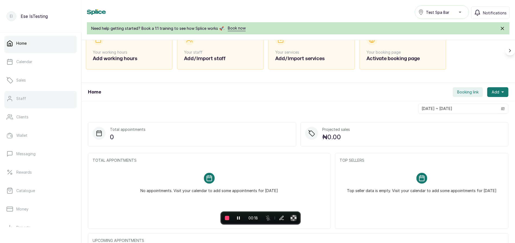
click at [14, 103] on link "Staff" at bounding box center [40, 98] width 72 height 15
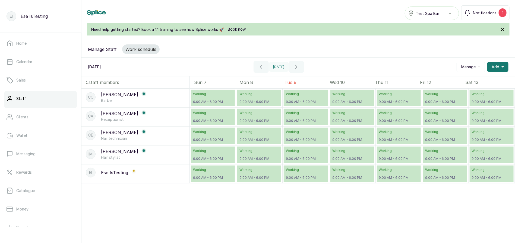
click at [488, 19] on button "Notifications 1" at bounding box center [485, 12] width 48 height 15
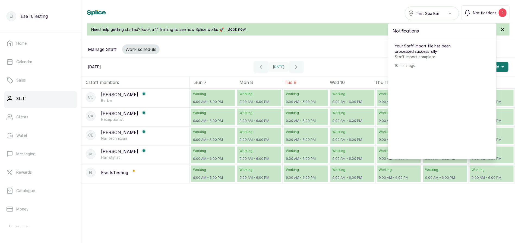
click at [2, 36] on div "Home Calendar Sales Staff Clients Wallet Messaging Rewards Catalogue Money Repo…" at bounding box center [40, 130] width 81 height 195
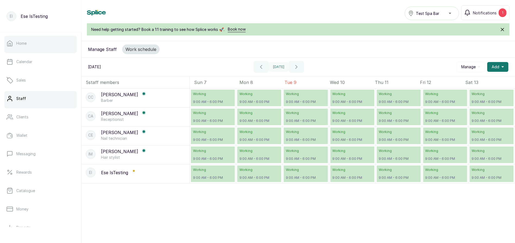
click at [14, 41] on link "Home" at bounding box center [40, 43] width 72 height 15
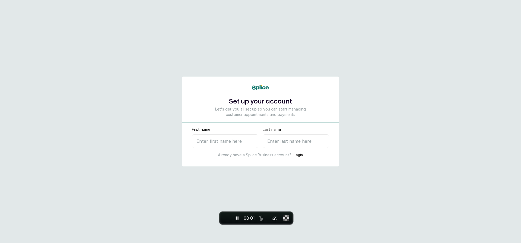
click at [224, 144] on input "First name" at bounding box center [225, 142] width 66 height 14
type input "Ese"
click at [296, 140] on input "Last name" at bounding box center [296, 142] width 66 height 14
type input "I"
select select "NG"
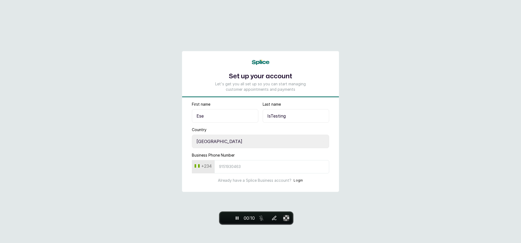
type input "IsTesting"
click at [233, 167] on input "Business Phone Number" at bounding box center [271, 166] width 115 height 13
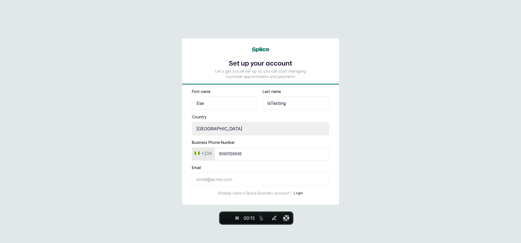
type input "9060126636"
click at [208, 181] on input "Email" at bounding box center [260, 180] width 137 height 14
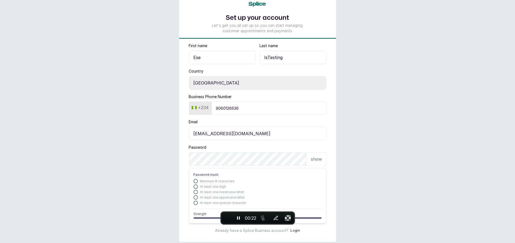
scroll to position [28, 0]
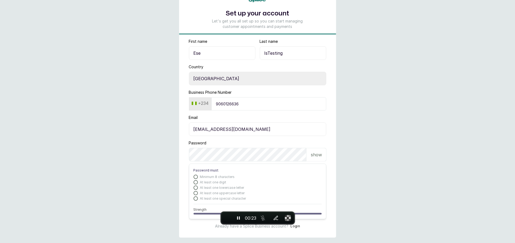
type input "ops+07@withsplice.com"
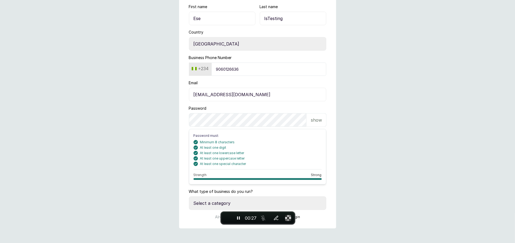
scroll to position [63, 0]
click at [202, 198] on select "Select a category I have more than one location I manage a team of beauty profe…" at bounding box center [257, 203] width 137 height 14
select select "independent_professional"
click at [189, 196] on select "Select a category I have more than one location I manage a team of beauty profe…" at bounding box center [257, 203] width 137 height 14
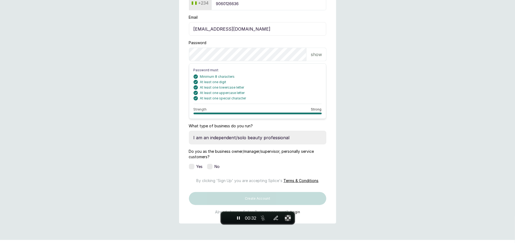
scroll to position [129, 0]
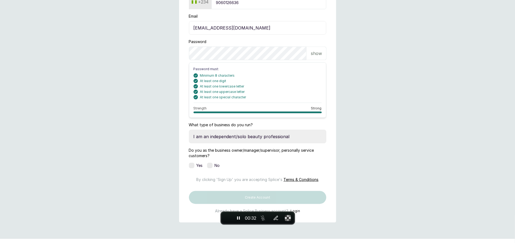
click at [214, 166] on div "No" at bounding box center [213, 165] width 13 height 5
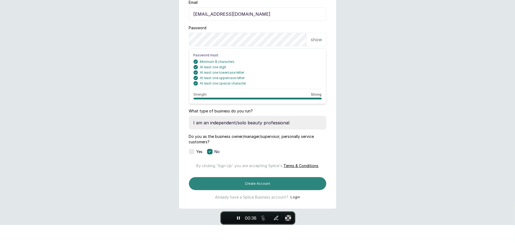
click at [203, 190] on button "Create Account" at bounding box center [257, 183] width 137 height 13
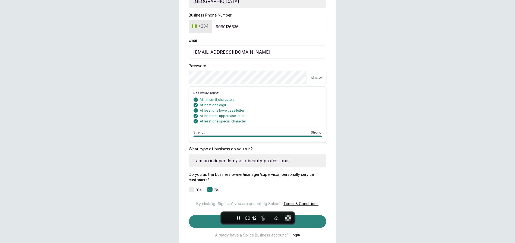
scroll to position [57, 0]
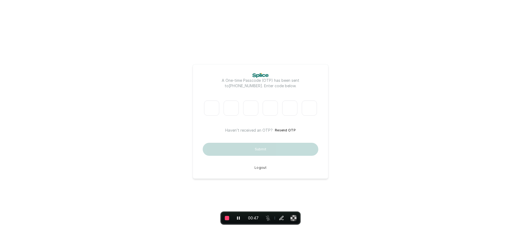
click at [210, 109] on input "Please enter verification code. Digit 1" at bounding box center [211, 108] width 15 height 15
type input "8"
type input "7"
type input "5"
type input "0"
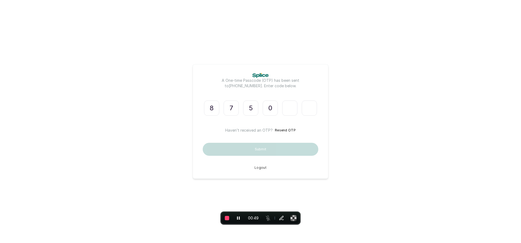
type input "0"
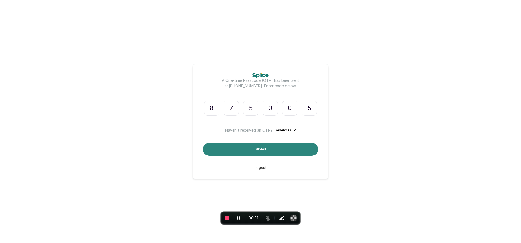
type input "5"
click at [221, 146] on button "Submit" at bounding box center [261, 149] width 116 height 13
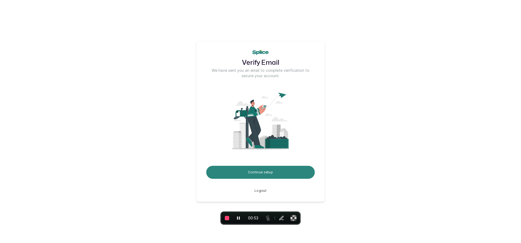
click at [244, 176] on button "Continue setup" at bounding box center [260, 172] width 109 height 13
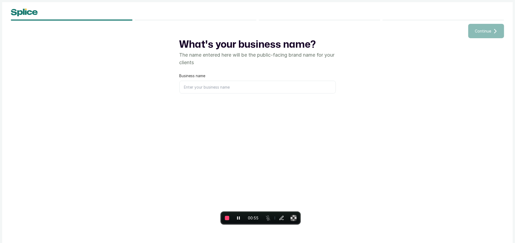
click at [216, 92] on input "text" at bounding box center [257, 87] width 156 height 13
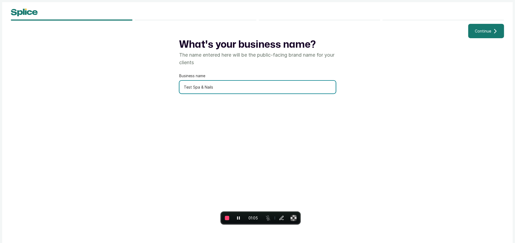
type input "Test Spa & Nails"
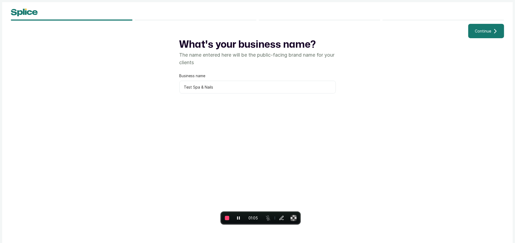
click at [490, 37] on button "Continue" at bounding box center [486, 31] width 36 height 14
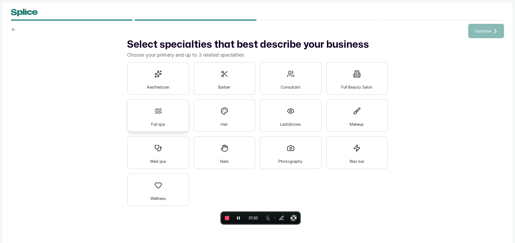
click at [169, 121] on div "Full spa" at bounding box center [158, 115] width 62 height 33
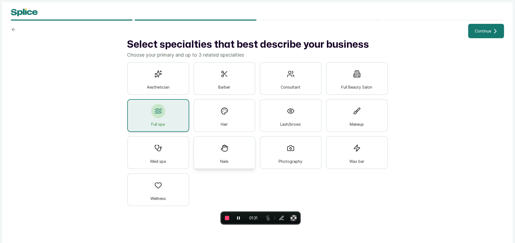
click at [220, 152] on div at bounding box center [224, 148] width 14 height 14
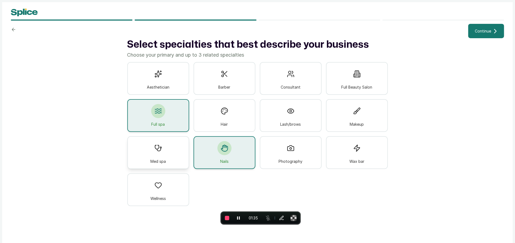
click at [167, 144] on div "Med spa" at bounding box center [158, 152] width 62 height 33
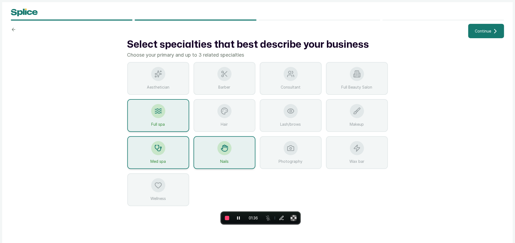
click at [484, 31] on span "Continue" at bounding box center [482, 31] width 16 height 6
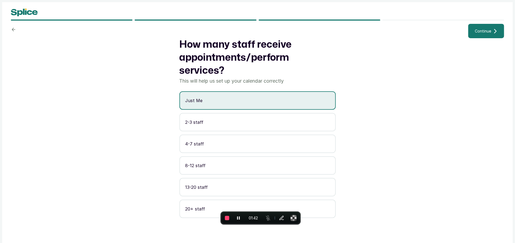
click at [489, 30] on span "Continue" at bounding box center [482, 31] width 16 height 6
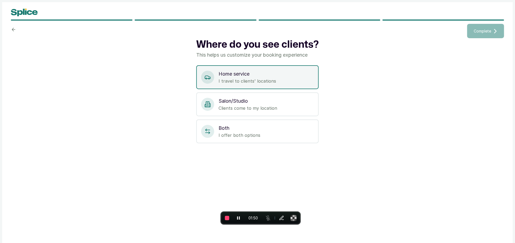
click at [298, 71] on p "Home service" at bounding box center [265, 74] width 95 height 8
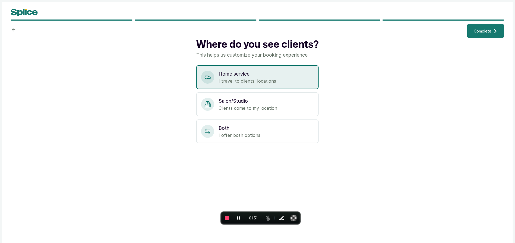
click at [477, 30] on span "Complete" at bounding box center [481, 31] width 17 height 6
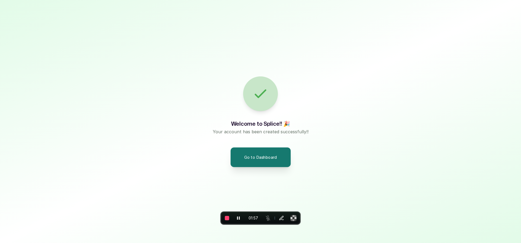
click at [269, 156] on button "Go to Dashboard" at bounding box center [260, 158] width 60 height 20
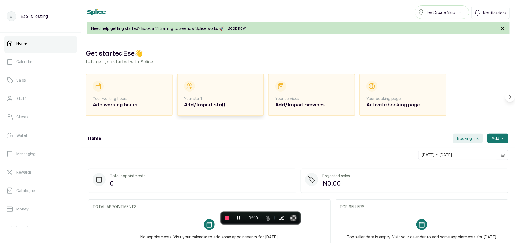
click at [224, 92] on div "Your staff Add/Import staff" at bounding box center [220, 95] width 73 height 28
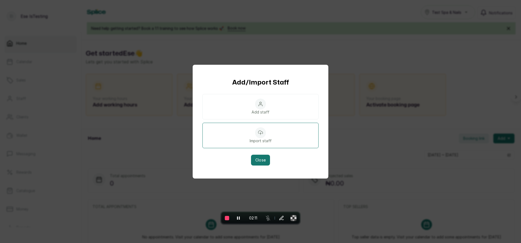
click at [258, 134] on icon at bounding box center [260, 132] width 5 height 5
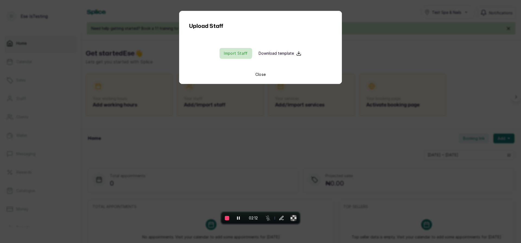
click at [233, 52] on input "file" at bounding box center [235, 53] width 35 height 11
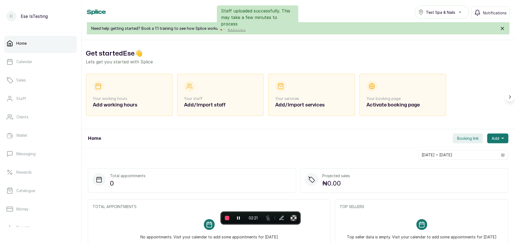
click at [210, 145] on div "Home Booking link Add" at bounding box center [297, 138] width 433 height 19
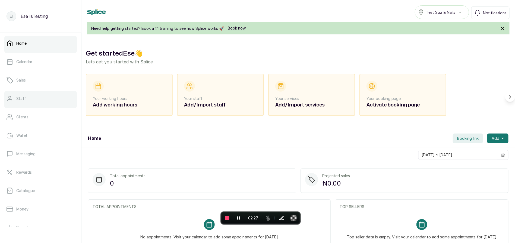
click at [25, 101] on link "Staff" at bounding box center [40, 98] width 72 height 15
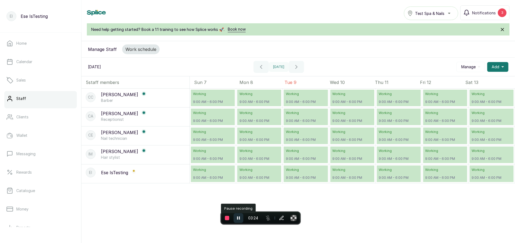
click at [238, 220] on icon "Pause recording" at bounding box center [238, 218] width 5 height 5
click at [230, 219] on button "End recording" at bounding box center [227, 218] width 10 height 10
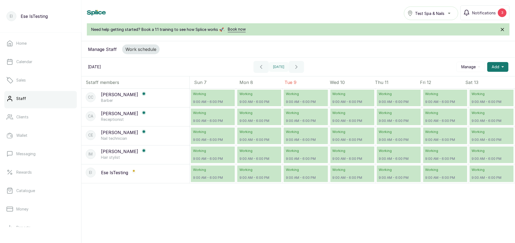
click at [199, 180] on p "9:00 AM - 6:00 PM" at bounding box center [213, 178] width 40 height 4
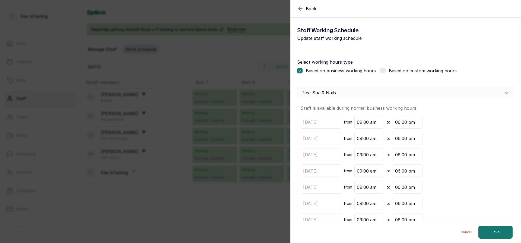
click at [207, 182] on div "Back Modify Working schedule Staff Working Schedule Update staff working schedu…" at bounding box center [260, 121] width 521 height 243
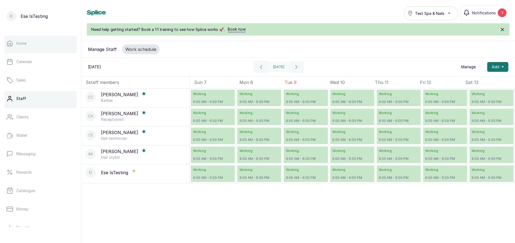
click at [28, 43] on link "Home" at bounding box center [40, 43] width 72 height 15
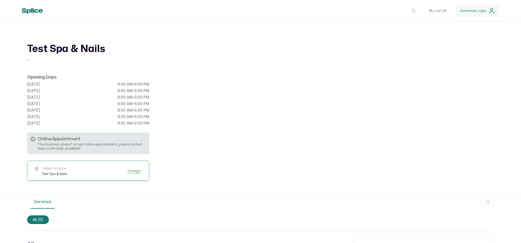
scroll to position [48, 0]
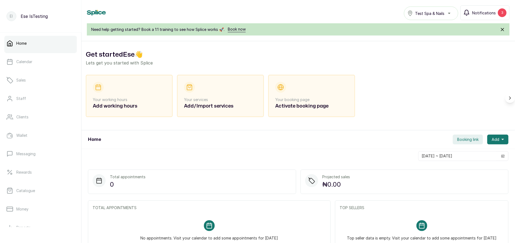
click at [490, 12] on span "Notifications" at bounding box center [484, 13] width 24 height 6
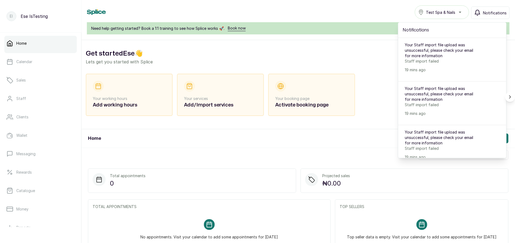
scroll to position [6, 0]
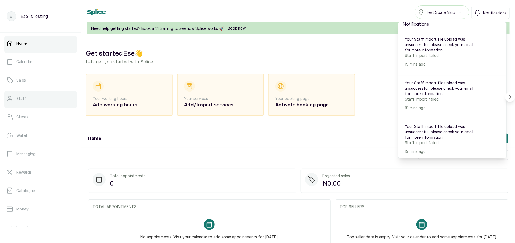
click at [21, 96] on p "Staff" at bounding box center [21, 98] width 10 height 5
